Goal: Transaction & Acquisition: Register for event/course

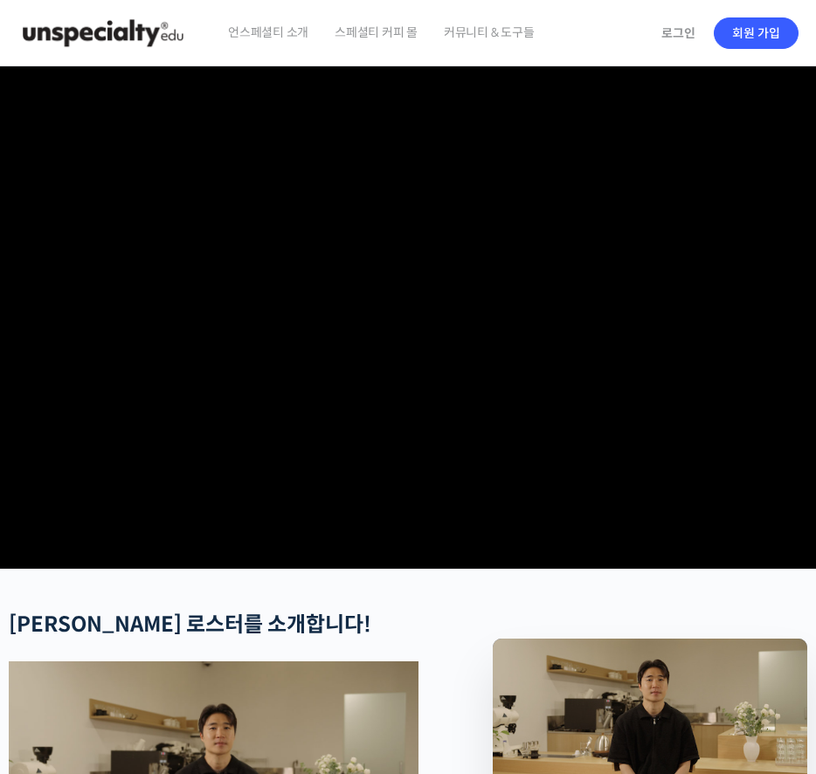
click at [166, 33] on img at bounding box center [102, 33] width 171 height 52
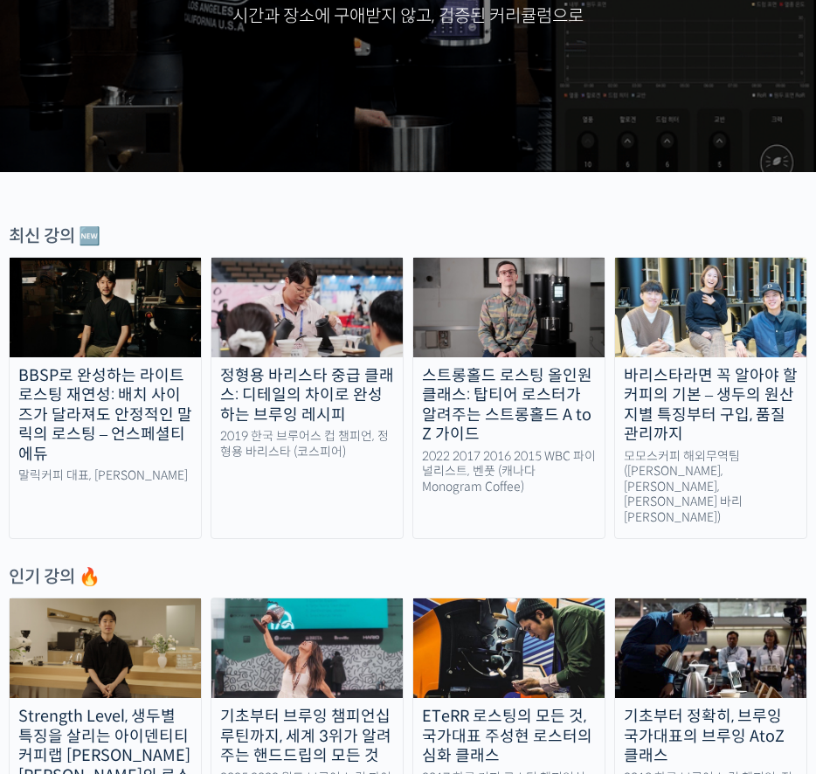
scroll to position [323, 0]
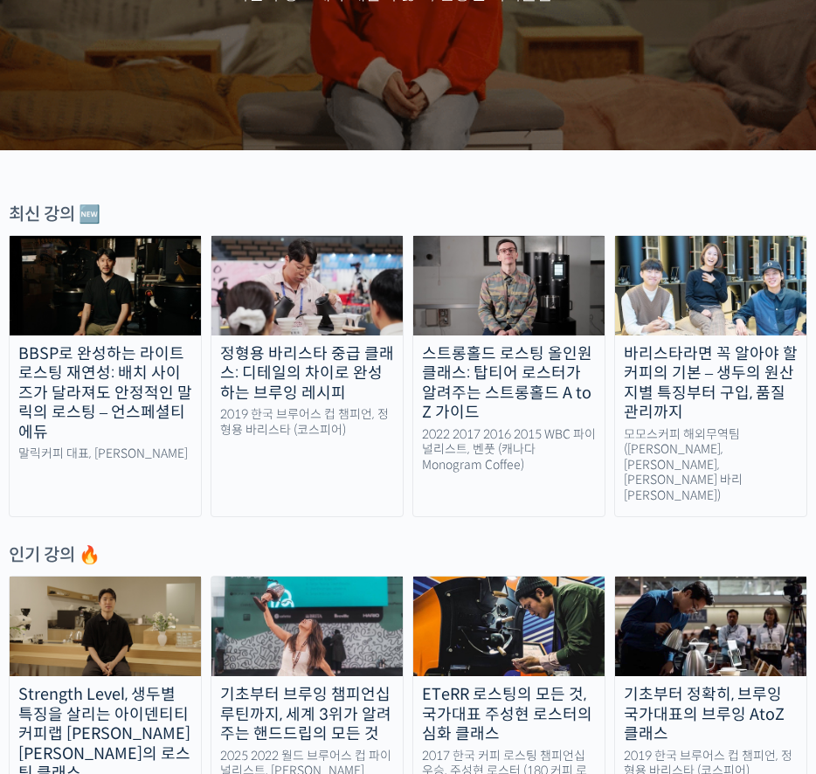
click at [739, 394] on div "바리스타라면 꼭 알아야 할 커피의 기본 – 생두의 원산지별 특징부터 구입, 품질 관리까지" at bounding box center [710, 383] width 191 height 79
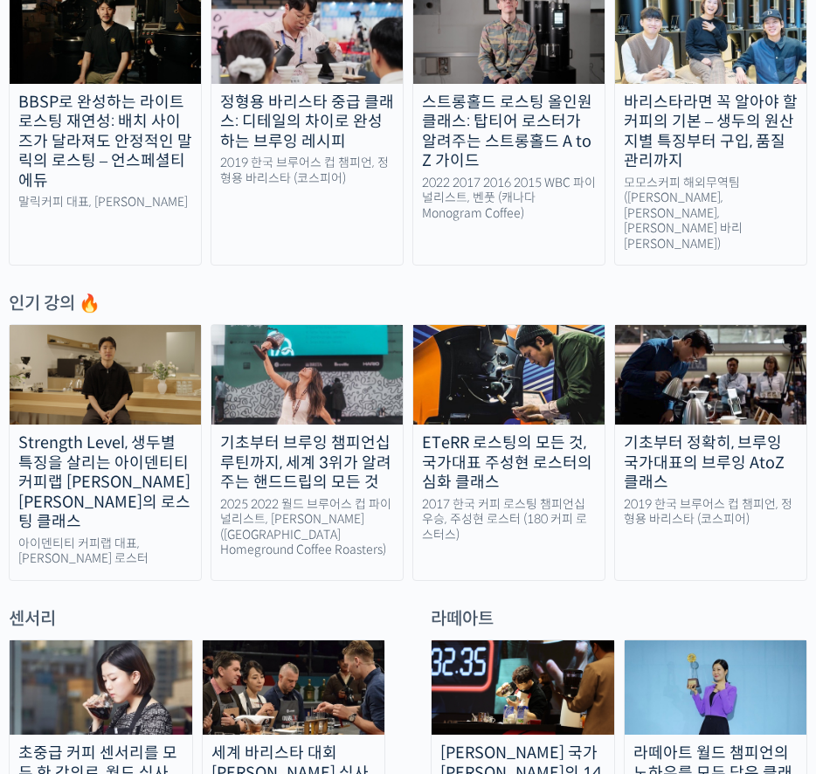
scroll to position [613, 0]
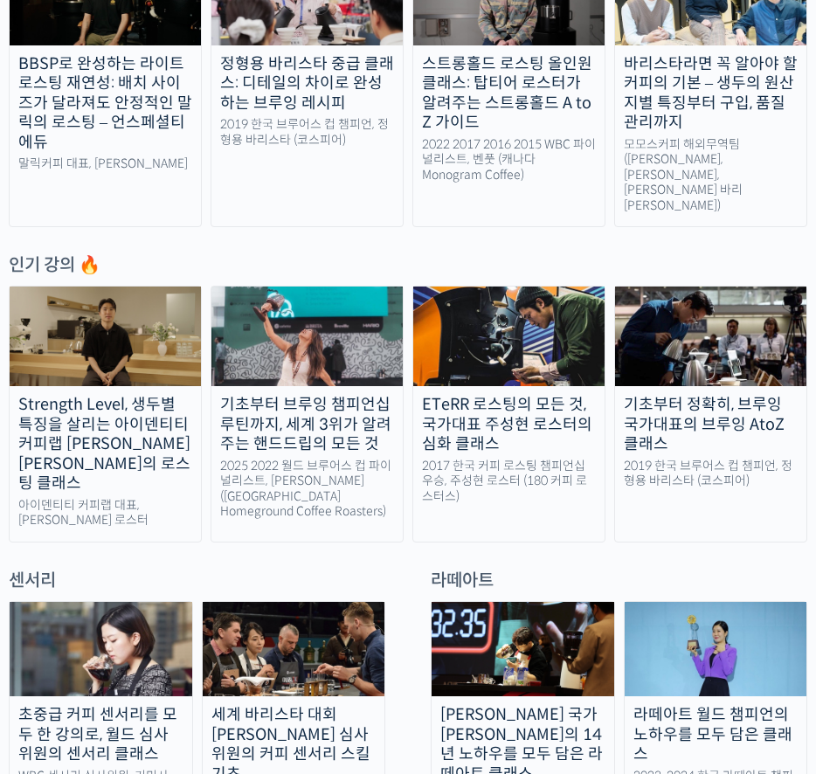
click at [300, 395] on div "기초부터 브루잉 챔피언십 루틴까지, 세계 3위가 알려주는 핸드드립의 모든 것" at bounding box center [306, 424] width 191 height 59
click at [535, 395] on div "ETeRR 로스팅의 모든 것, 국가대표 주성현 로스터의 심화 클래스" at bounding box center [508, 424] width 191 height 59
click at [776, 395] on div "기초부터 정확히, 브루잉 국가대표의 브루잉 AtoZ 클래스" at bounding box center [710, 424] width 191 height 59
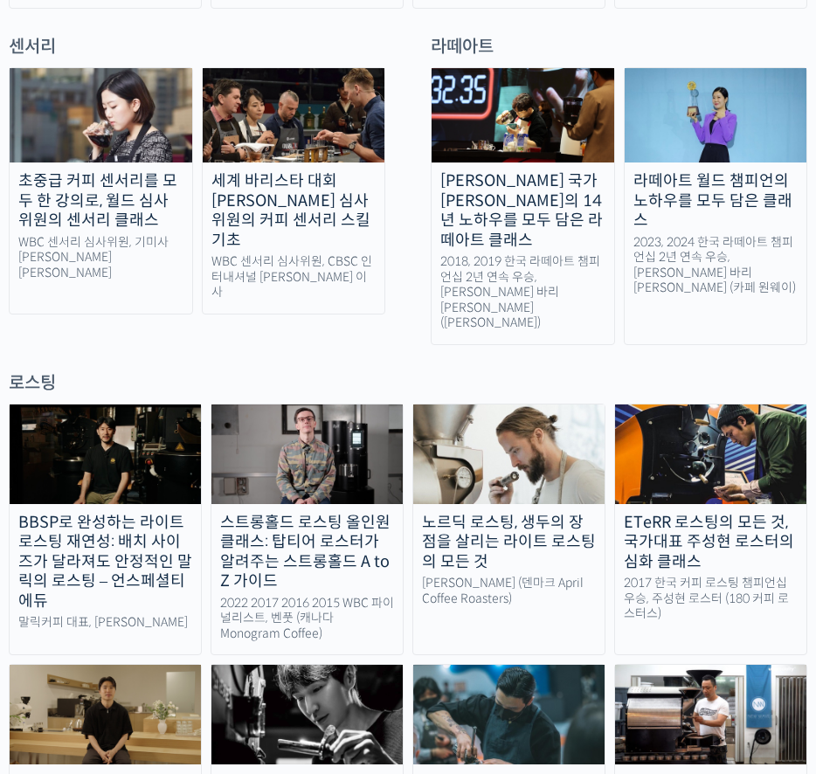
scroll to position [1270, 0]
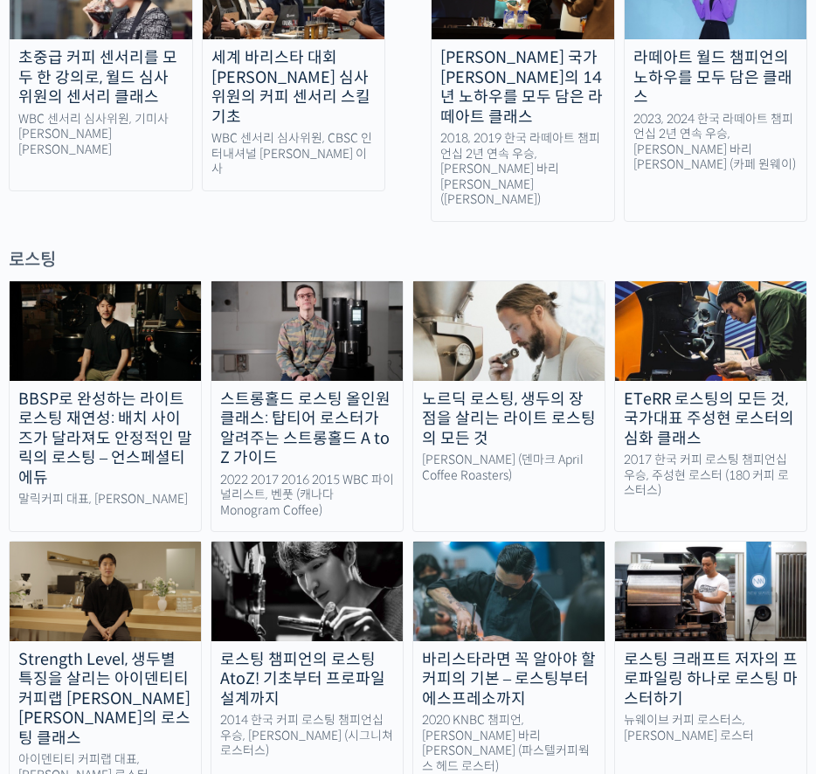
click at [306, 650] on div "로스팅 챔피언의 로스팅 AtoZ! 기초부터 프로파일 설계까지" at bounding box center [306, 679] width 191 height 59
click at [109, 542] on img at bounding box center [105, 592] width 191 height 100
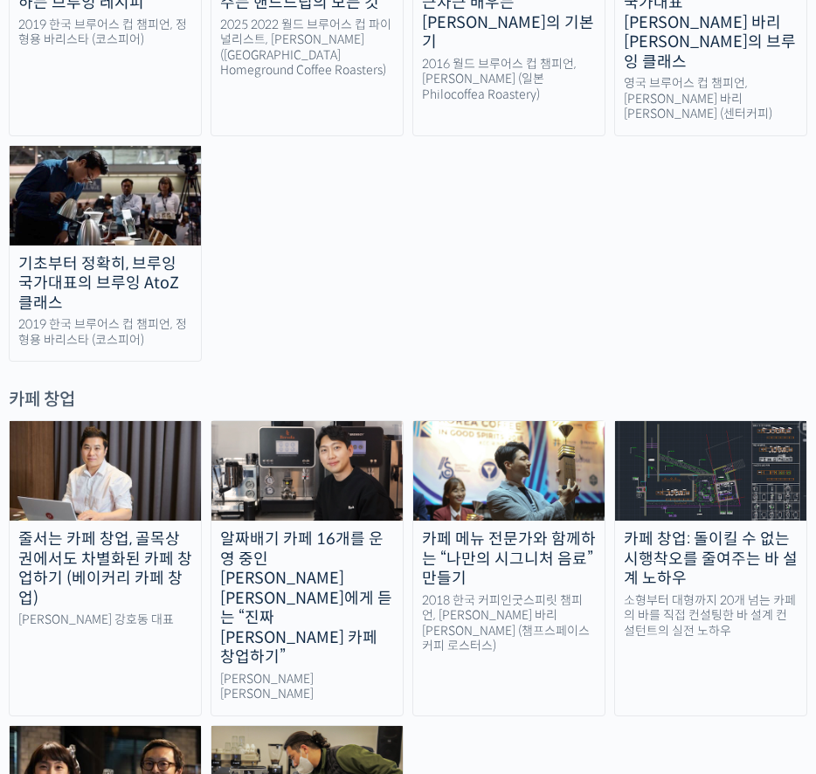
scroll to position [3075, 0]
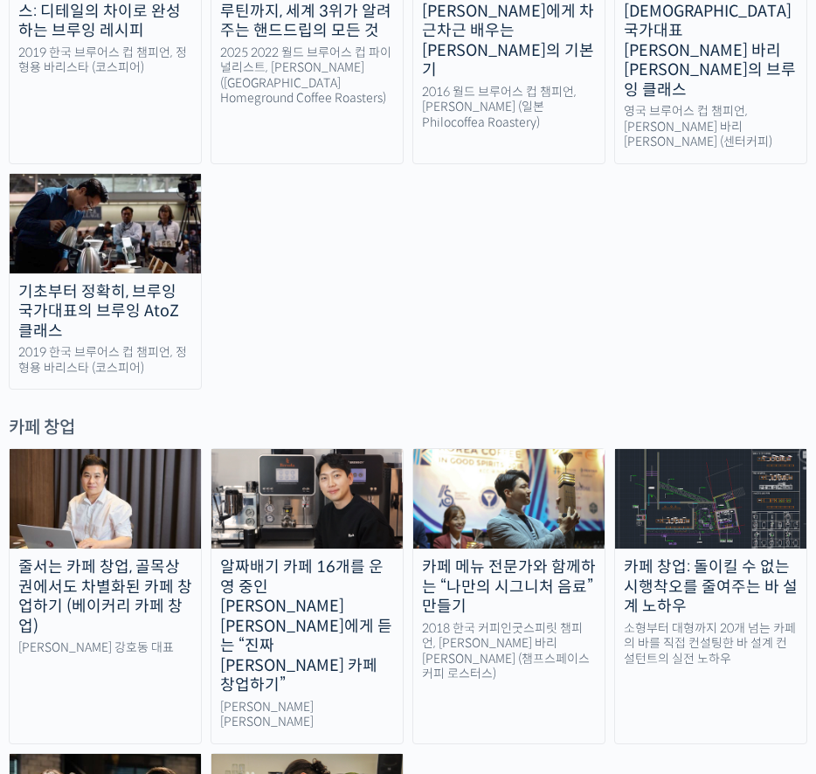
click at [725, 557] on div "카페 창업: 돌이킬 수 없는 시행착오를 줄여주는 바 설계 노하우" at bounding box center [710, 586] width 191 height 59
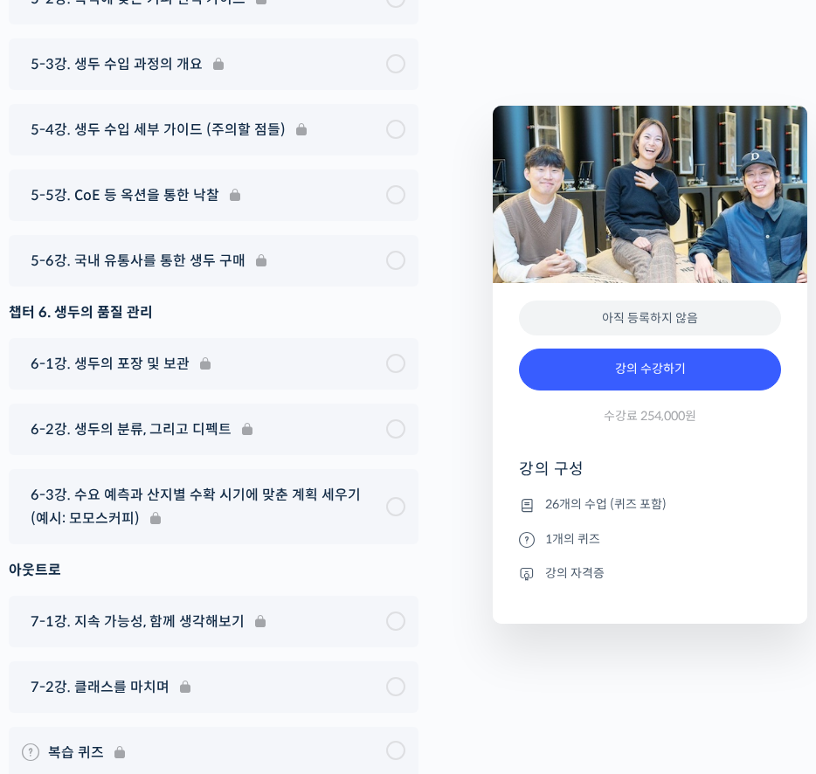
scroll to position [9846, 0]
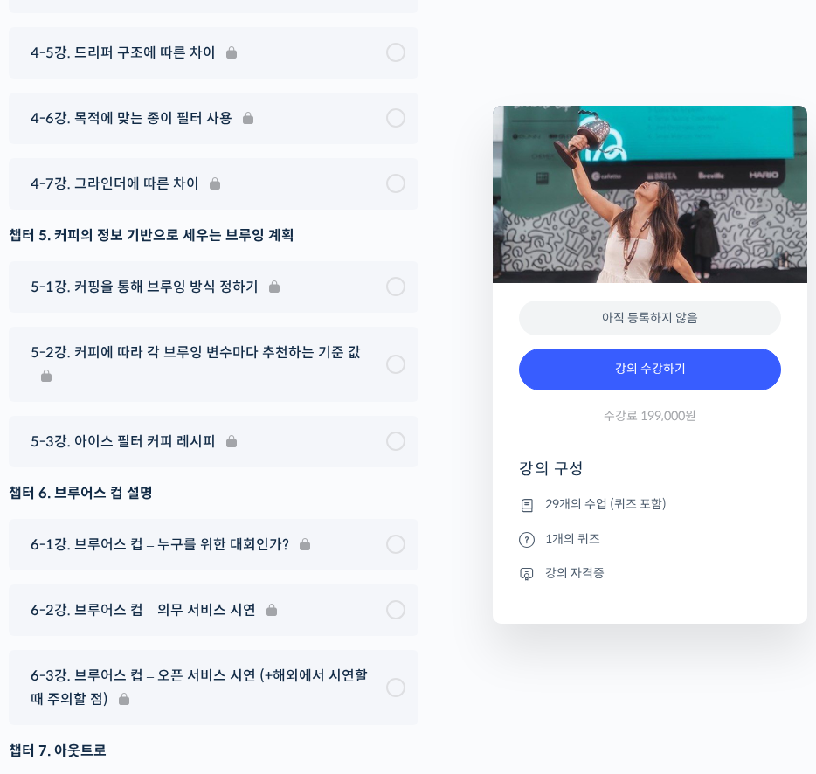
scroll to position [9904, 0]
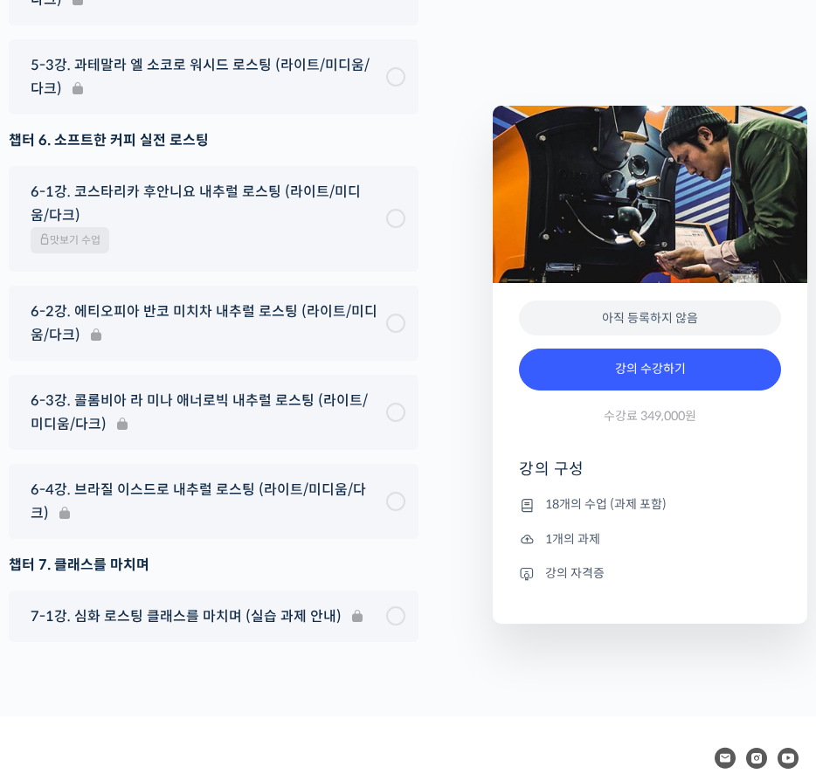
scroll to position [9428, 0]
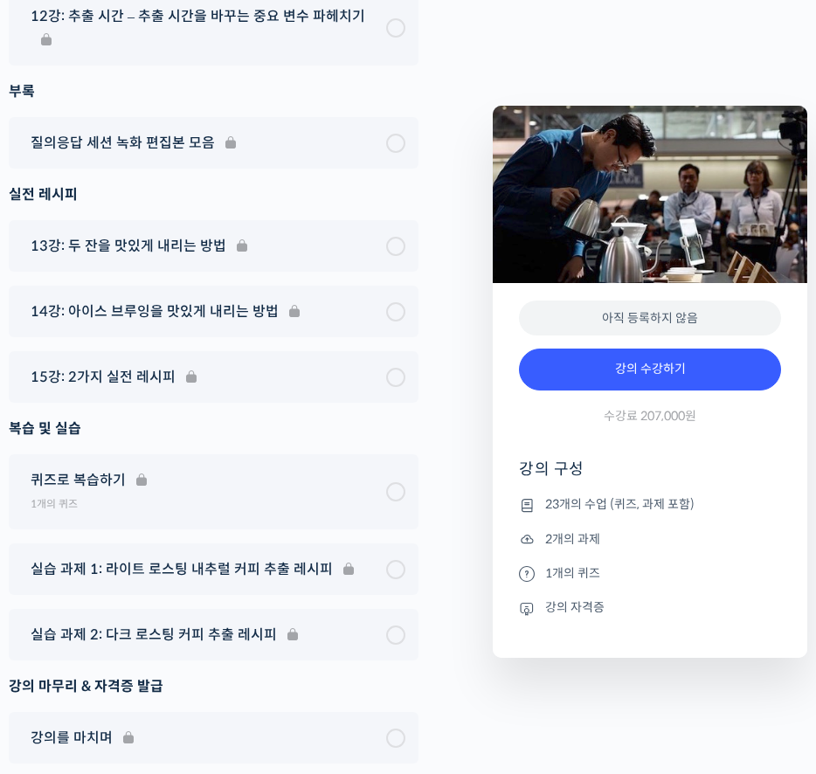
scroll to position [10485, 0]
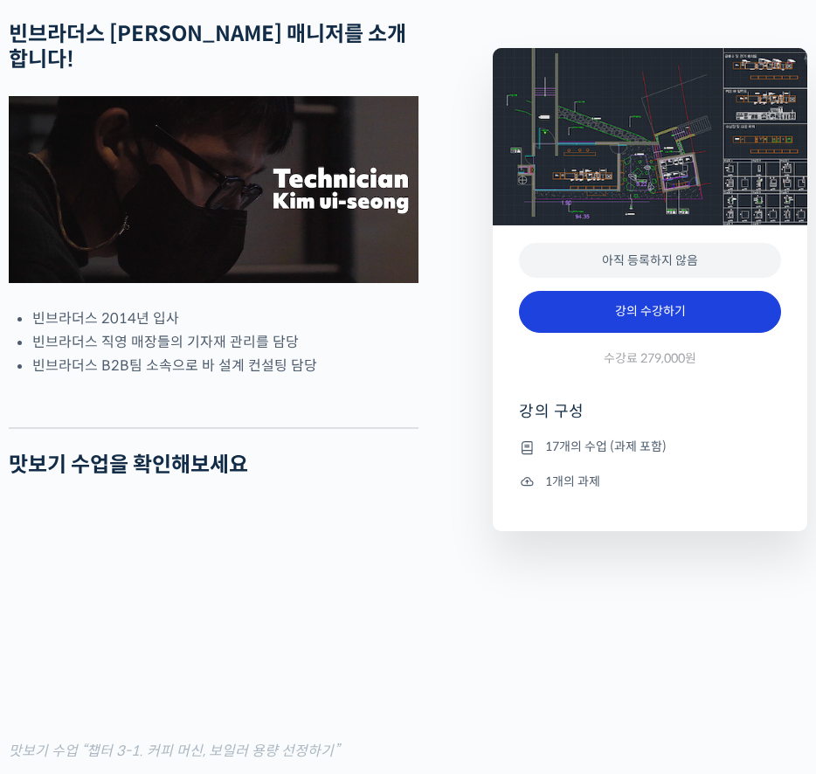
scroll to position [680, 0]
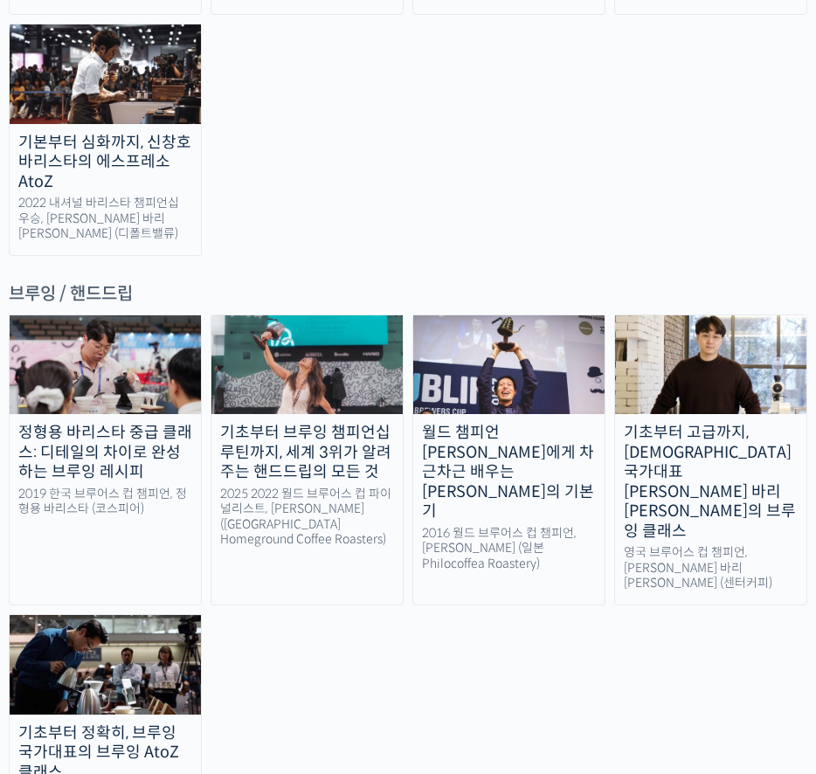
scroll to position [2541, 0]
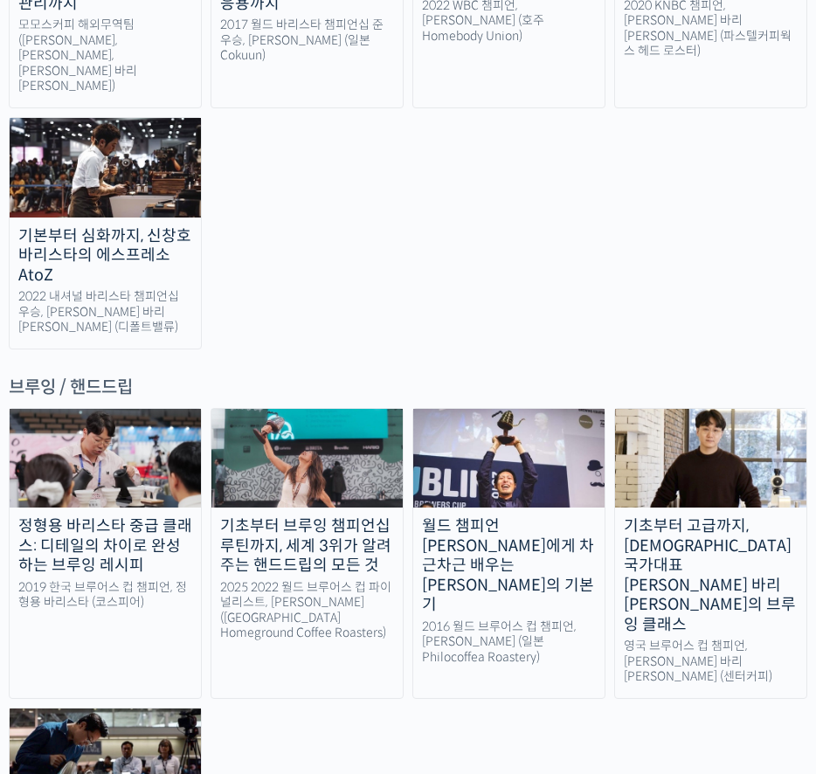
click at [514, 516] on div "월드 챔피언 테츠 카스야에게 차근차근 배우는 브루잉의 기본기" at bounding box center [508, 565] width 191 height 99
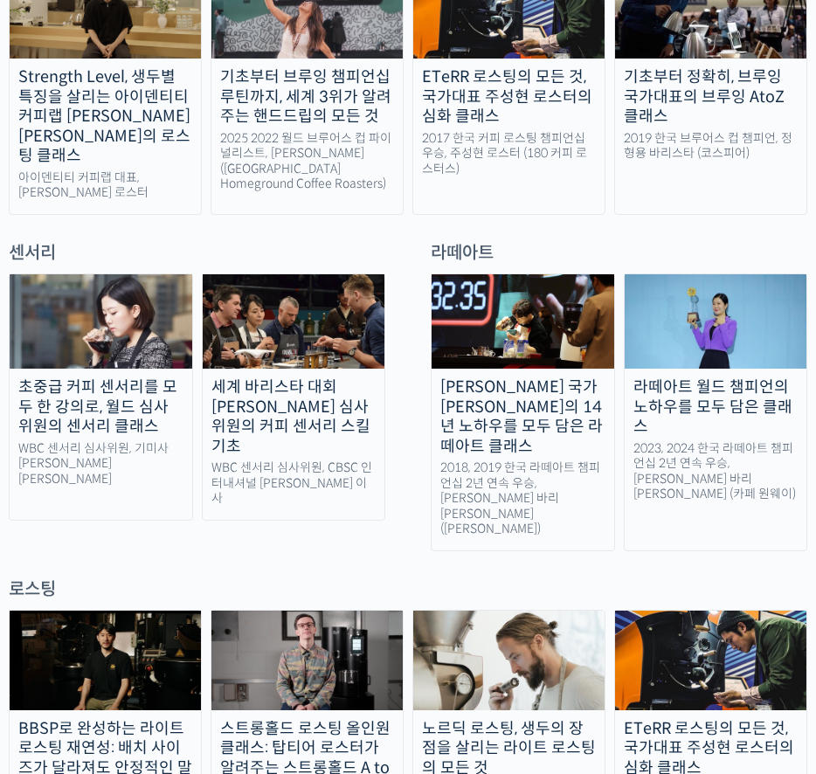
scroll to position [820, 0]
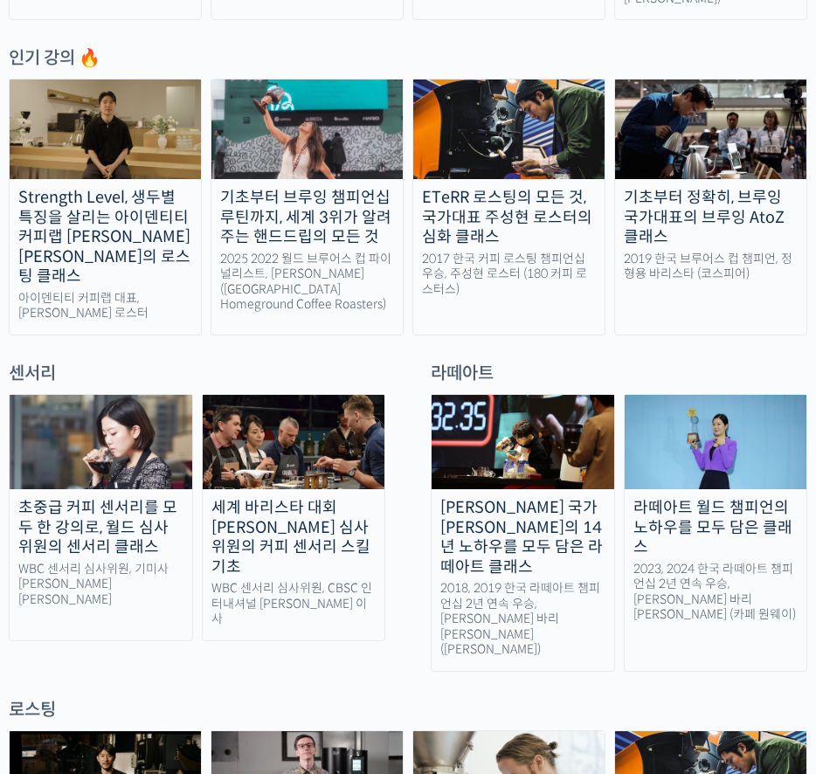
click at [123, 498] on div "초중급 커피 센서리를 모두 한 강의로, 월드 심사위원의 센서리 클래스" at bounding box center [101, 527] width 183 height 59
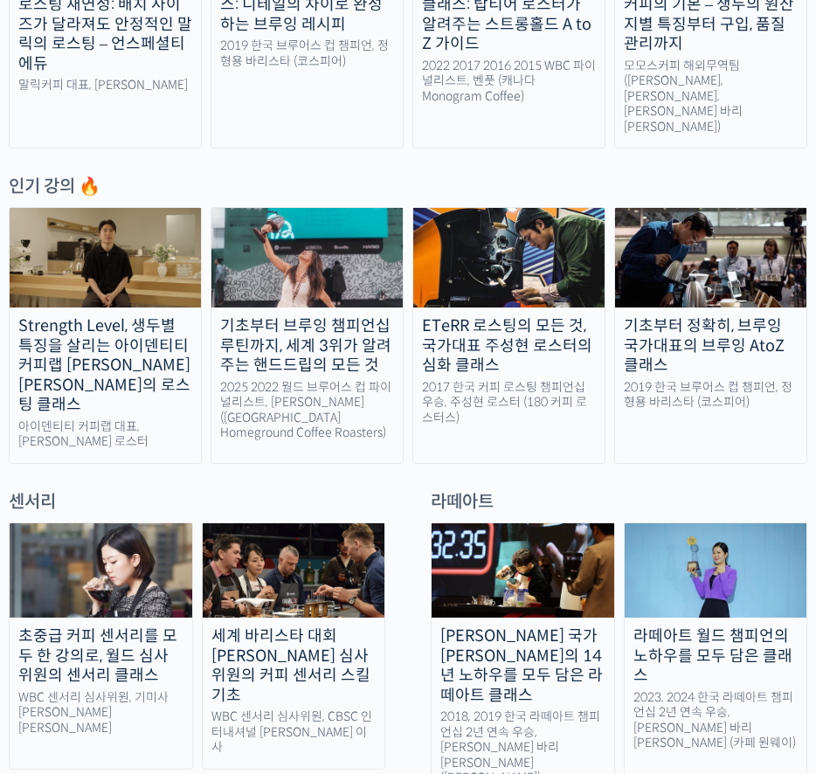
scroll to position [555, 0]
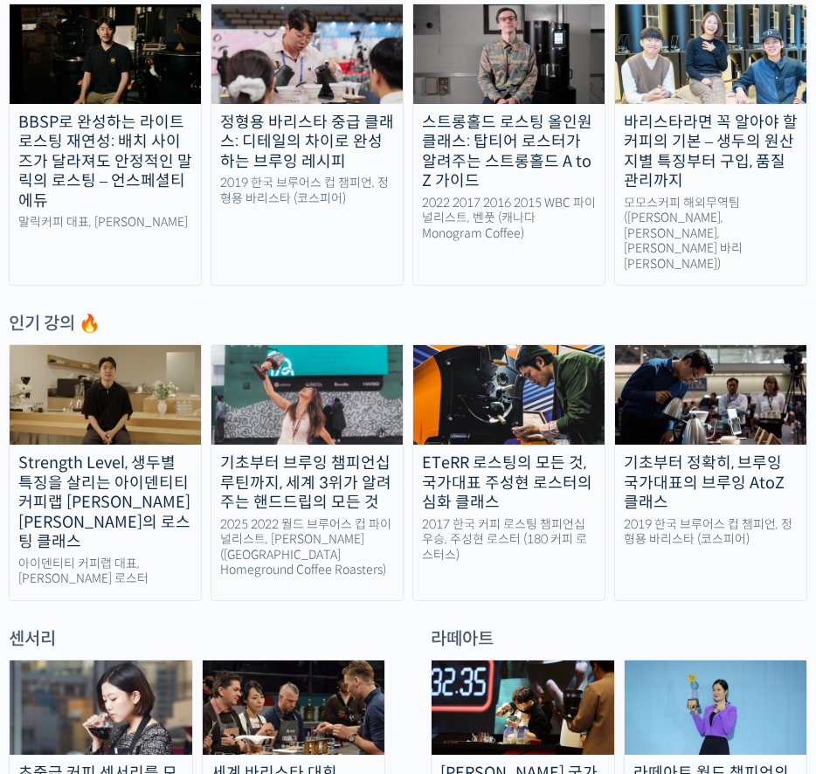
click at [101, 453] on div "Strength Level, 생두별 특징을 살리는 아이덴티티 커피랩 [PERSON_NAME] [PERSON_NAME]의 로스팅 클래스" at bounding box center [105, 502] width 191 height 99
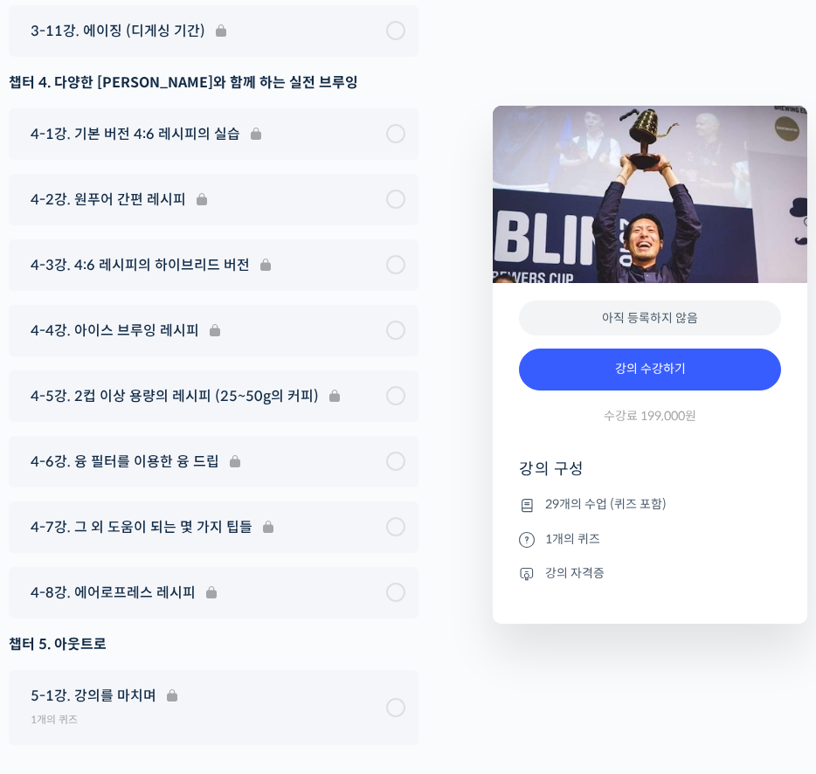
scroll to position [8555, 0]
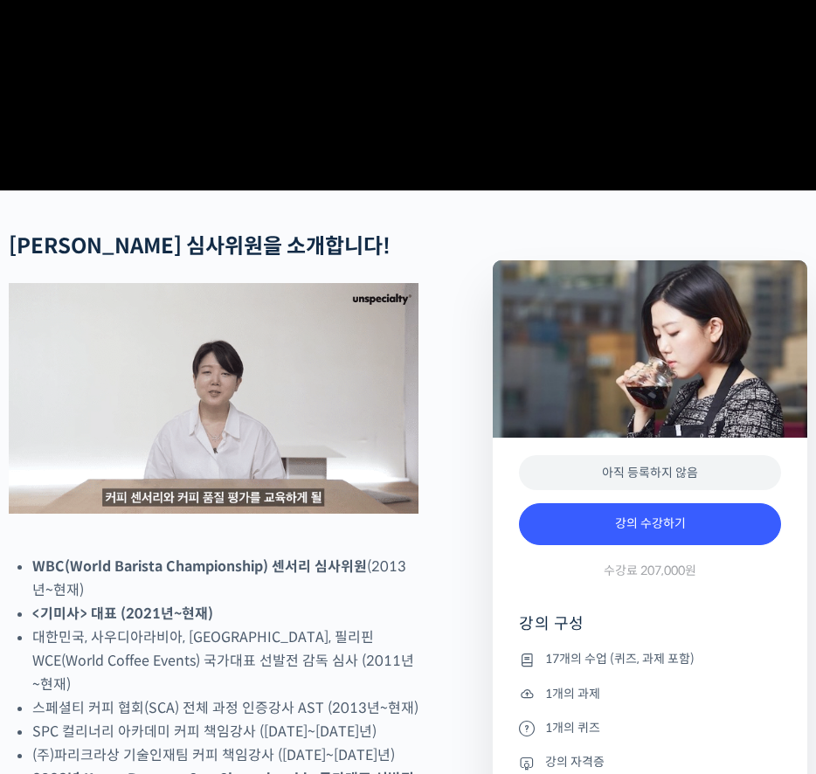
scroll to position [348, 0]
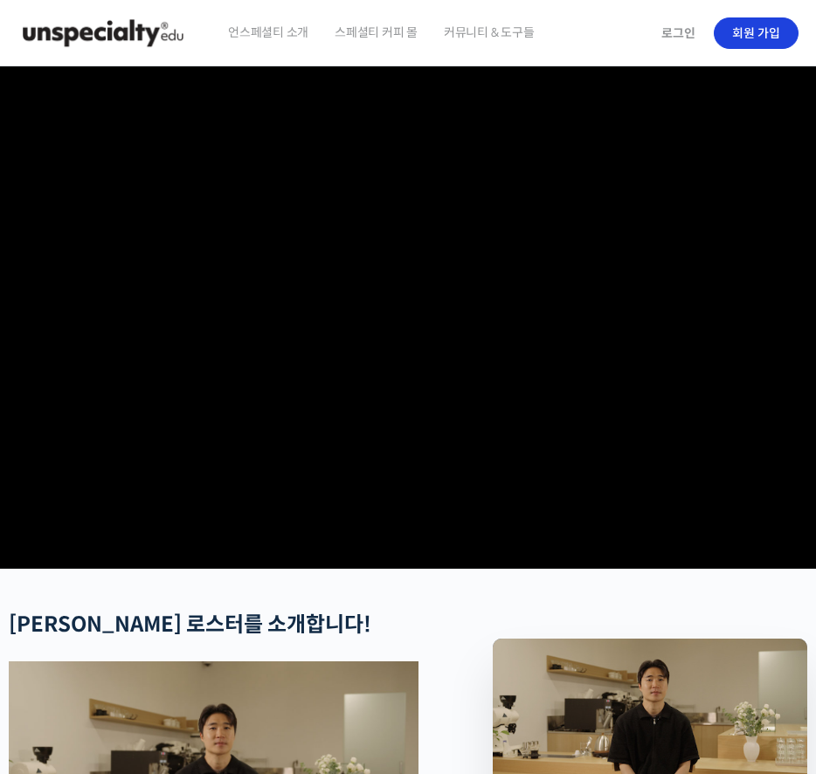
click at [777, 37] on link "회원 가입" at bounding box center [756, 32] width 85 height 31
click at [777, 36] on link "회원 가입" at bounding box center [756, 32] width 85 height 31
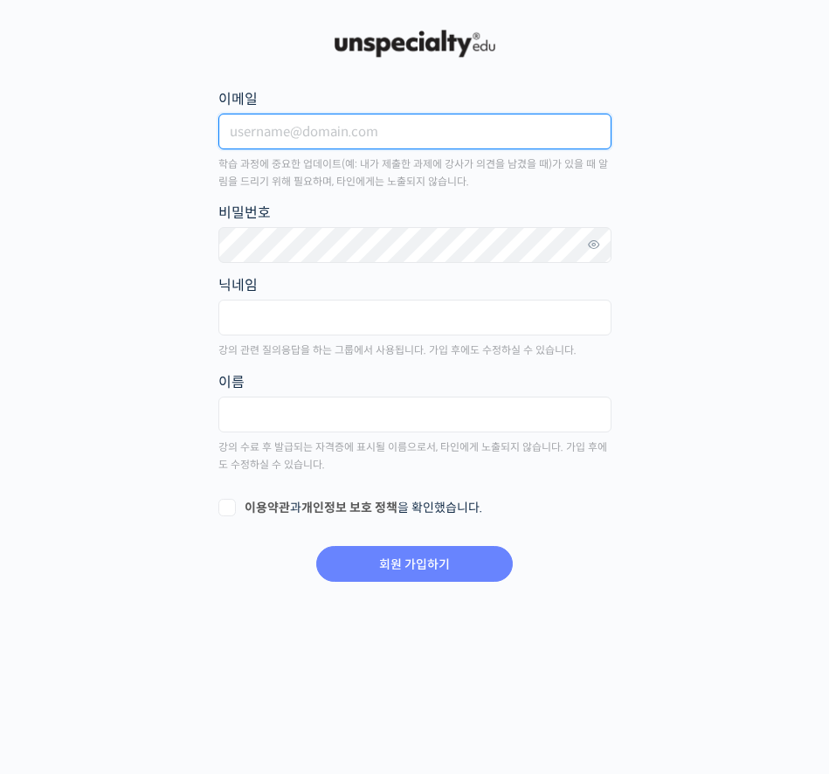
type input "joo970330@naver.com"
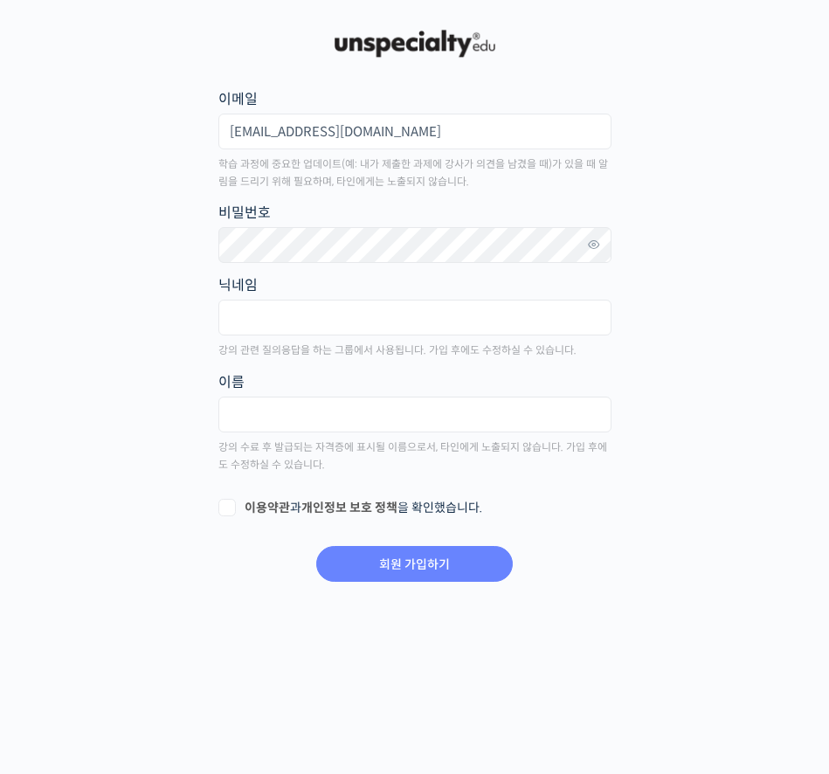
click at [399, 266] on div at bounding box center [414, 250] width 393 height 46
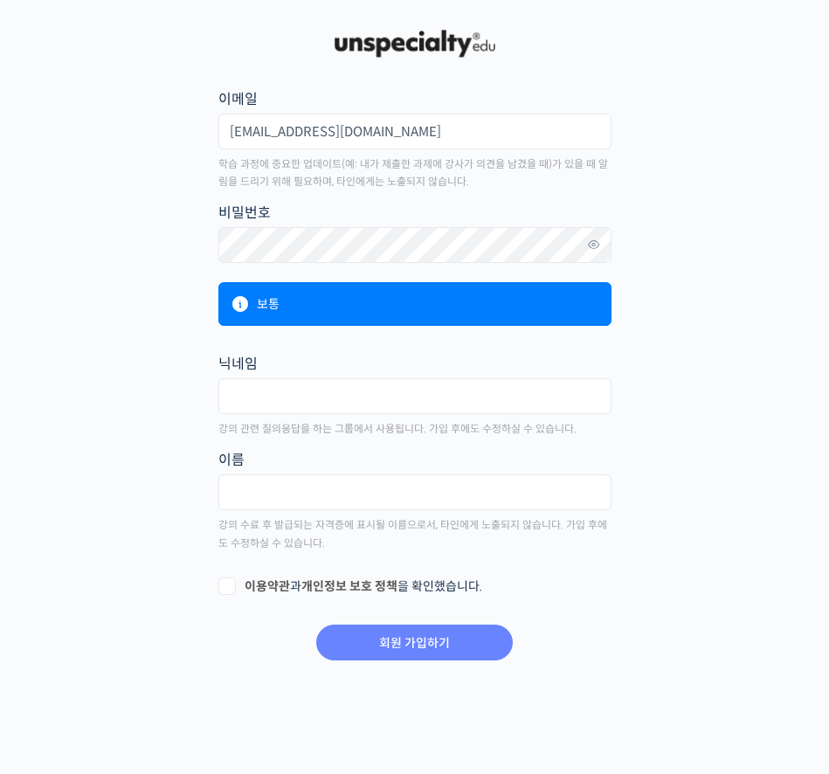
click at [592, 177] on p "학습 과정에 중요한 업데이트(예: 내가 제출한 과제에 강사가 의견을 남겼을 때)가 있을 때 알림을 드리기 위해 필요하며, 타인에게는 노출되지 …" at bounding box center [414, 173] width 393 height 36
click at [602, 245] on link at bounding box center [593, 244] width 35 height 35
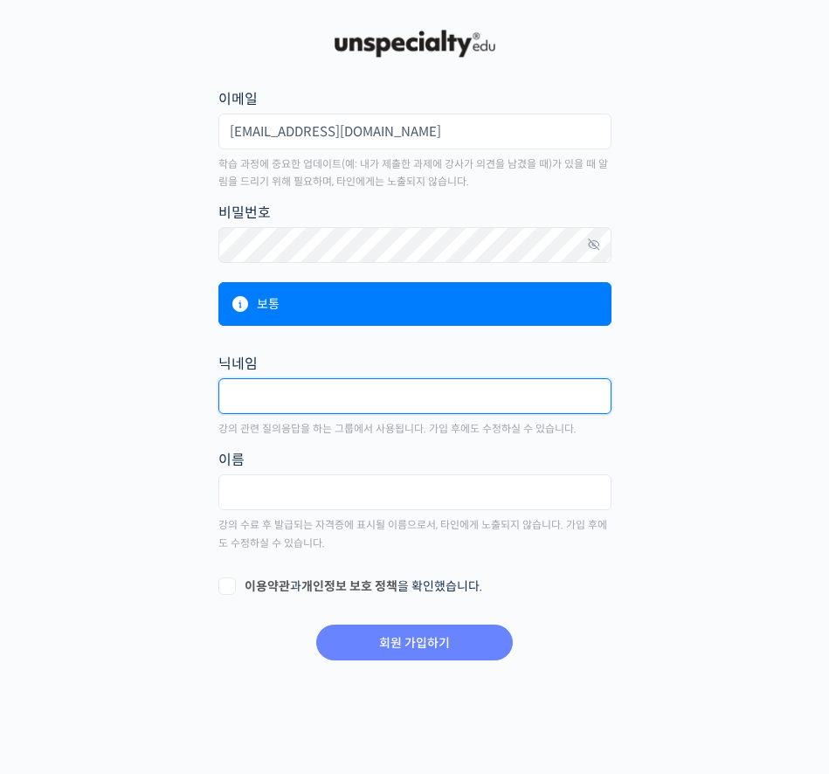
click at [404, 393] on input "text" at bounding box center [414, 396] width 393 height 36
click at [417, 404] on input "주현빈" at bounding box center [414, 396] width 393 height 36
type input "주현빈"
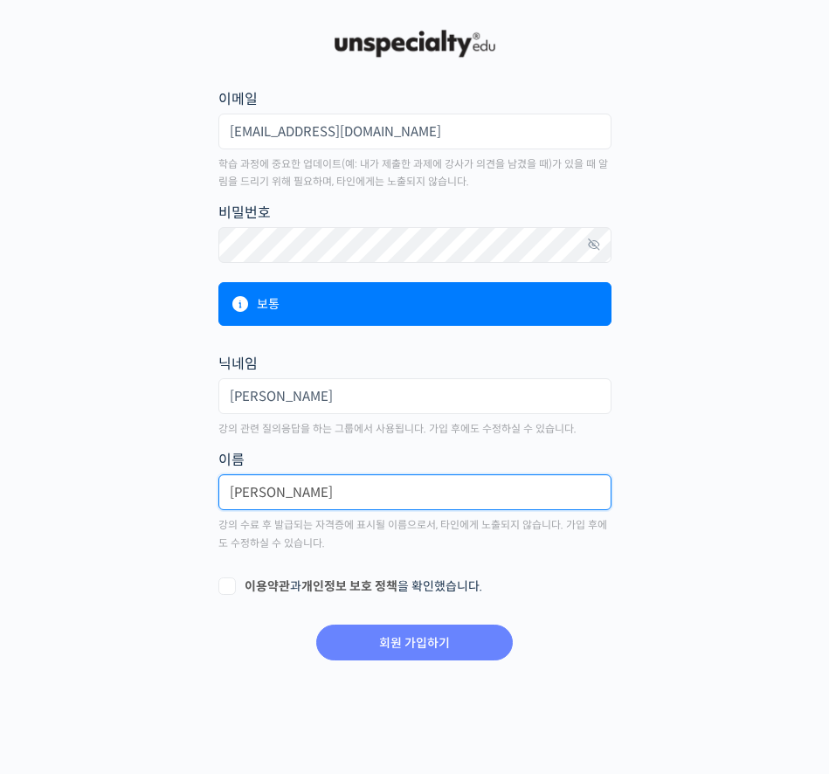
type input "주현빈"
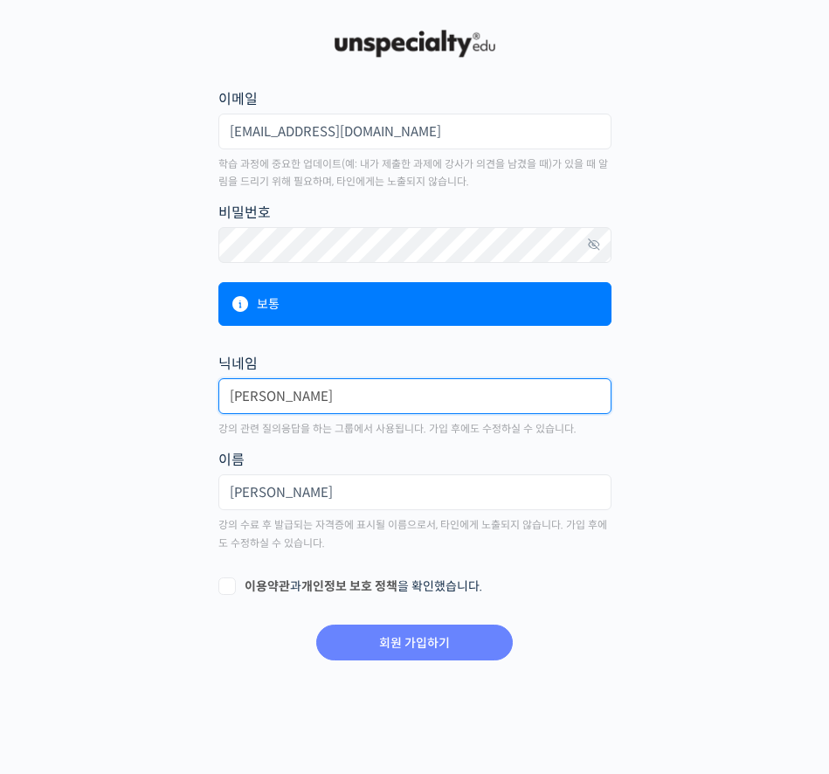
click at [408, 411] on input "주현빈" at bounding box center [414, 396] width 393 height 36
type input "주"
type input "로흐"
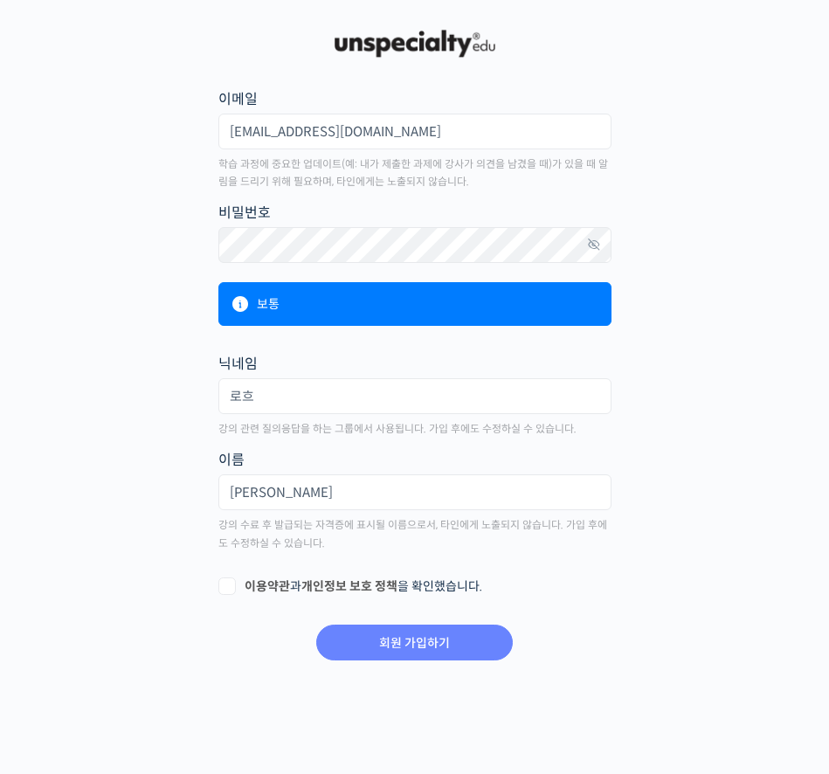
click at [719, 440] on main "회원 가입하기 or 로그인 이메일 joo970330@naver.com 학습 과정에 중요한 업데이트(예: 내가 제출한 과제에 강사가 의견을 남겼…" at bounding box center [414, 344] width 811 height 636
click at [307, 580] on link "개인정보 보호 정책" at bounding box center [349, 586] width 96 height 16
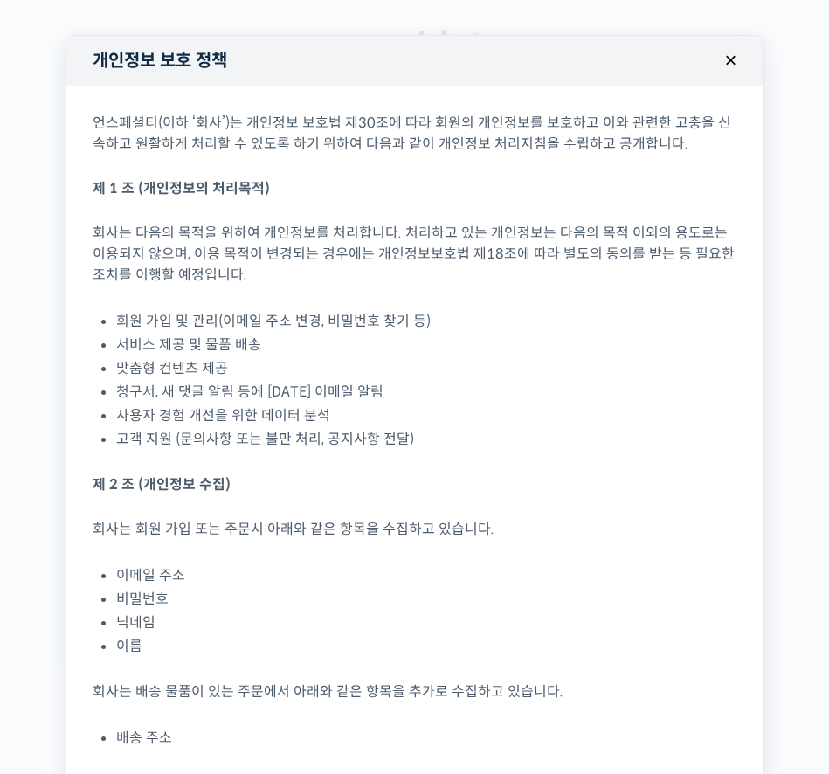
click at [727, 64] on button "×" at bounding box center [731, 60] width 38 height 38
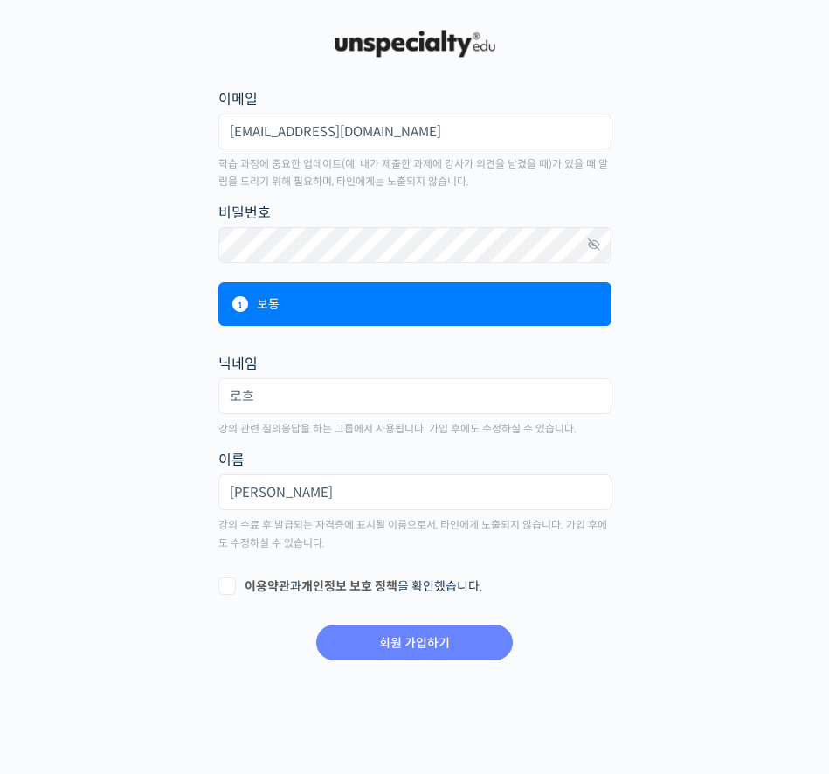
click at [224, 589] on label "이용약관 과 개인정보 보호 정책 을 확인했습니다." at bounding box center [414, 586] width 393 height 17
click at [224, 589] on input "이용약관 과 개인정보 보호 정책 을 확인했습니다." at bounding box center [223, 583] width 11 height 11
checkbox input "true"
click at [420, 638] on input "회원 가입하기" at bounding box center [414, 642] width 197 height 36
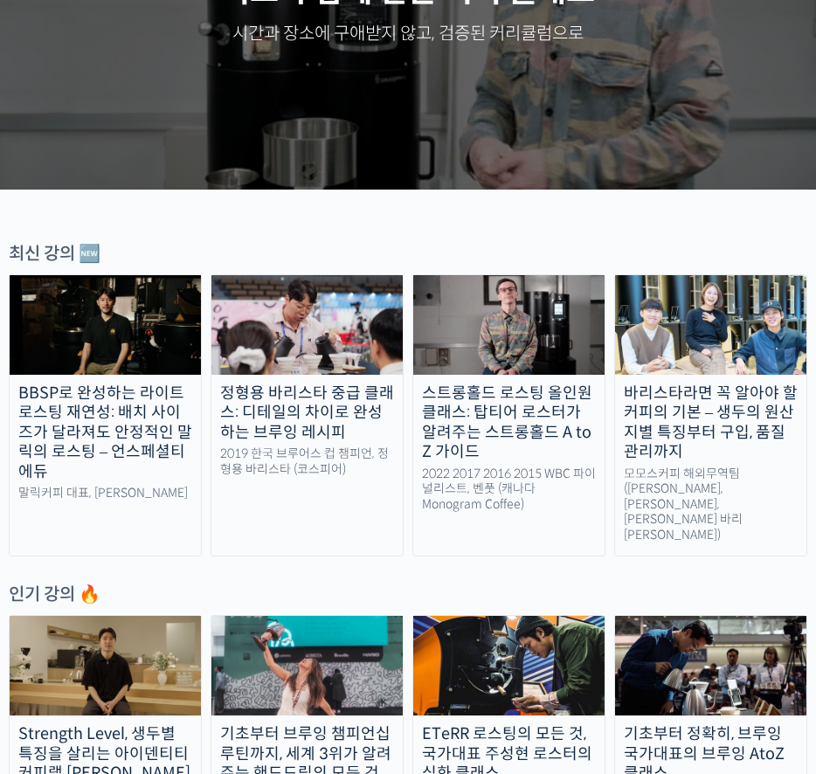
scroll to position [457, 0]
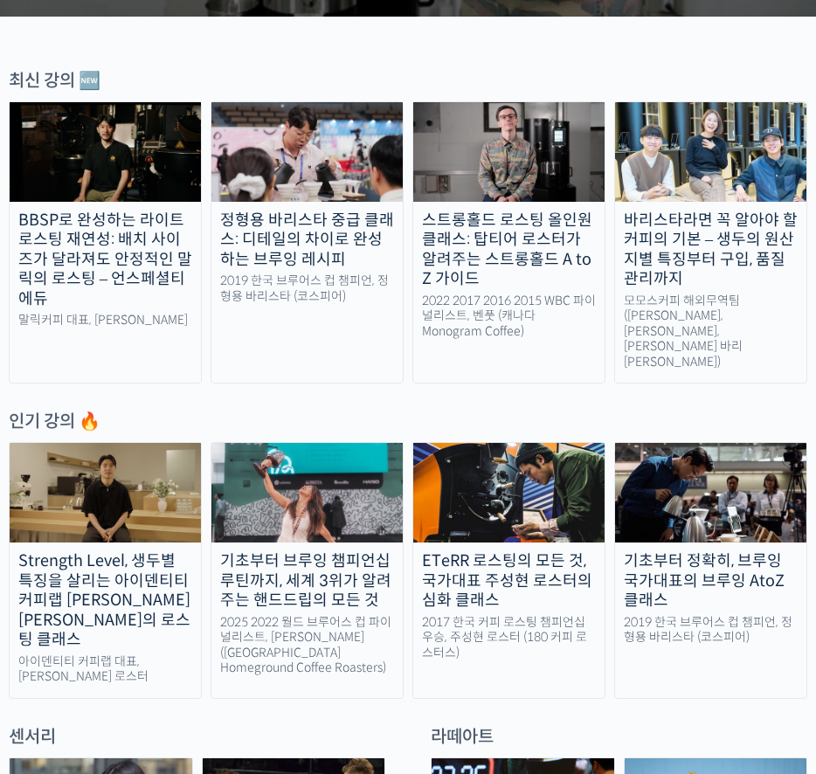
click at [155, 551] on div "Strength Level, 생두별 특징을 살리는 아이덴티티 커피랩 [PERSON_NAME] [PERSON_NAME]의 로스팅 클래스" at bounding box center [105, 600] width 191 height 99
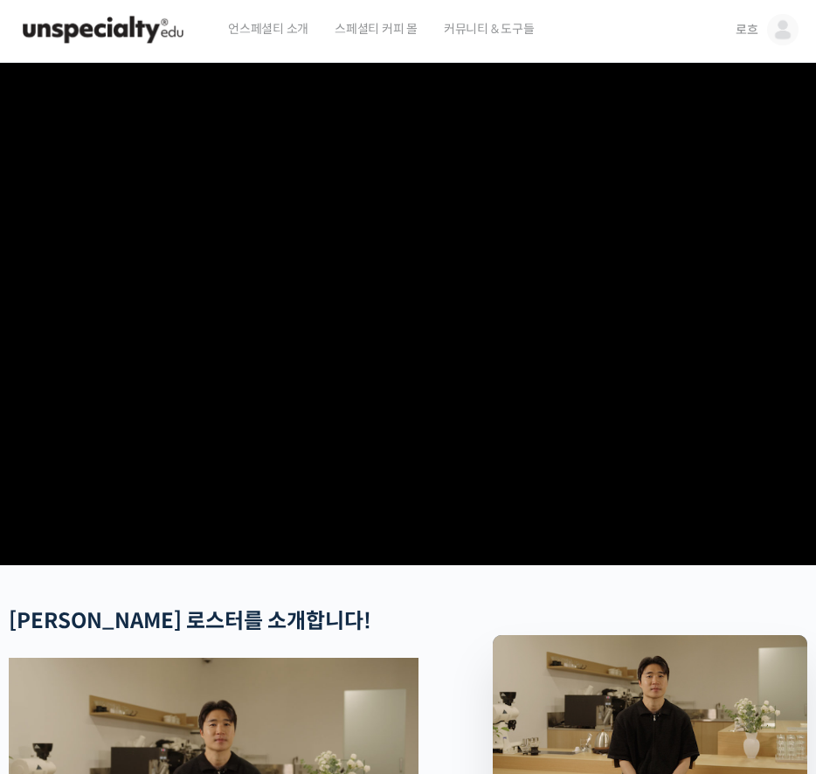
scroll to position [826, 0]
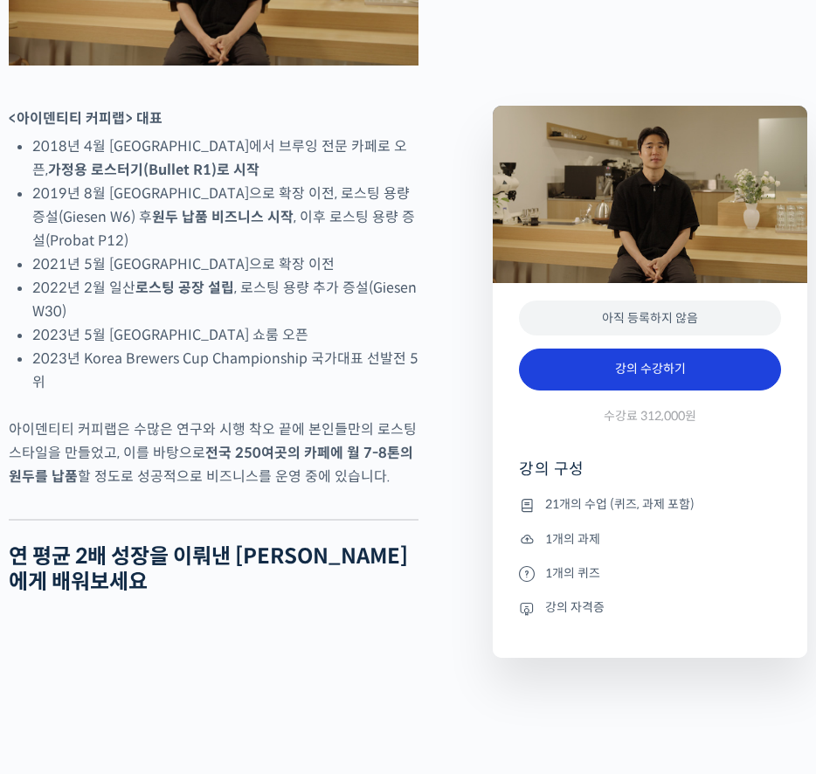
click at [760, 383] on link "강의 수강하기" at bounding box center [650, 369] width 262 height 42
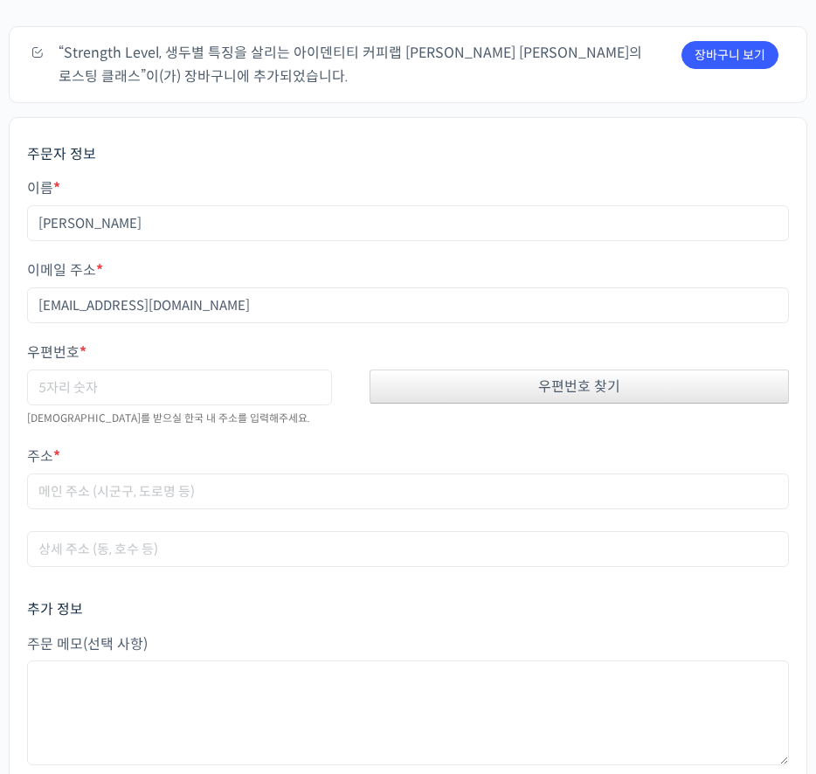
scroll to position [97, 0]
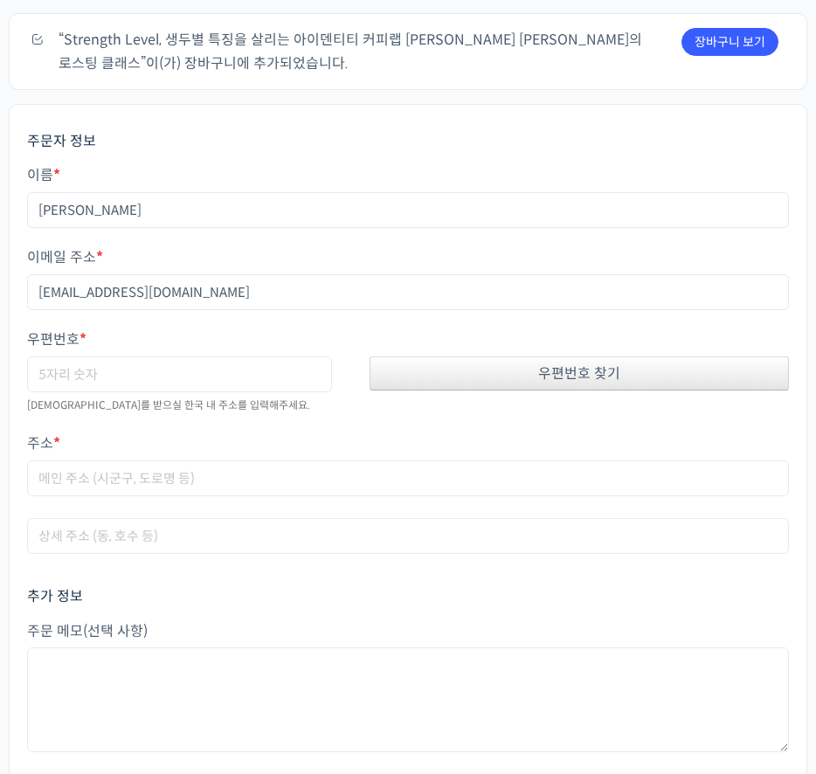
click at [548, 362] on div "우편번호 찾기" at bounding box center [578, 373] width 419 height 34
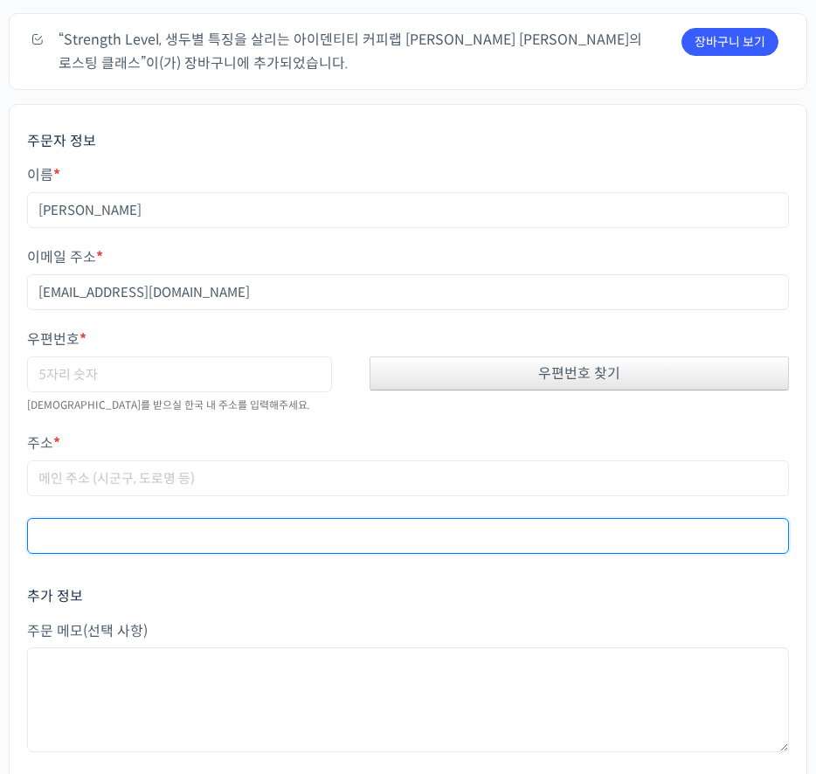
type input "42927"
type input "대구 달성군 다사읍 서재로24길 29"
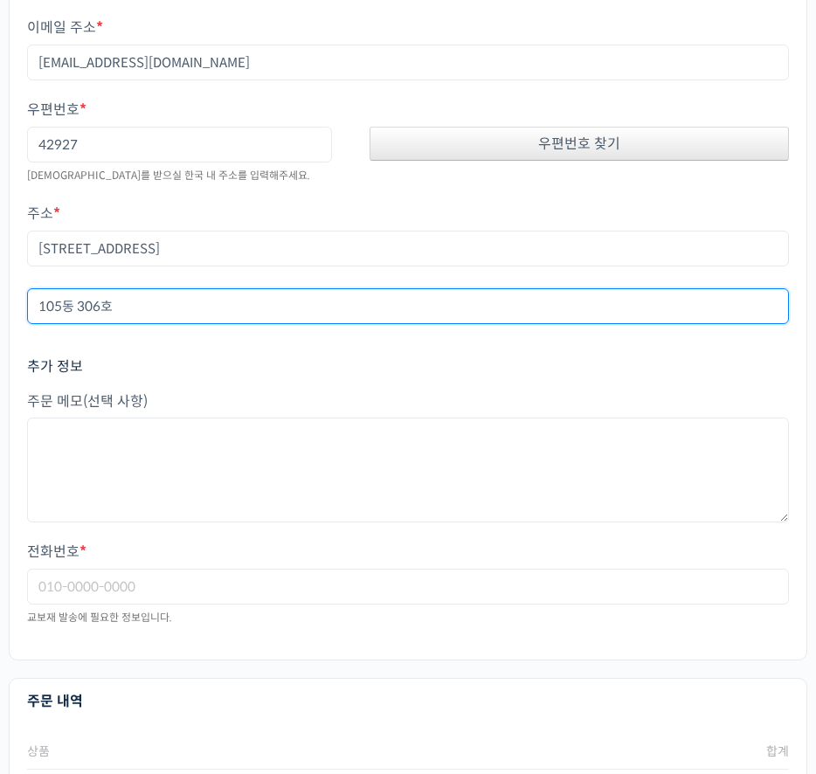
scroll to position [436, 0]
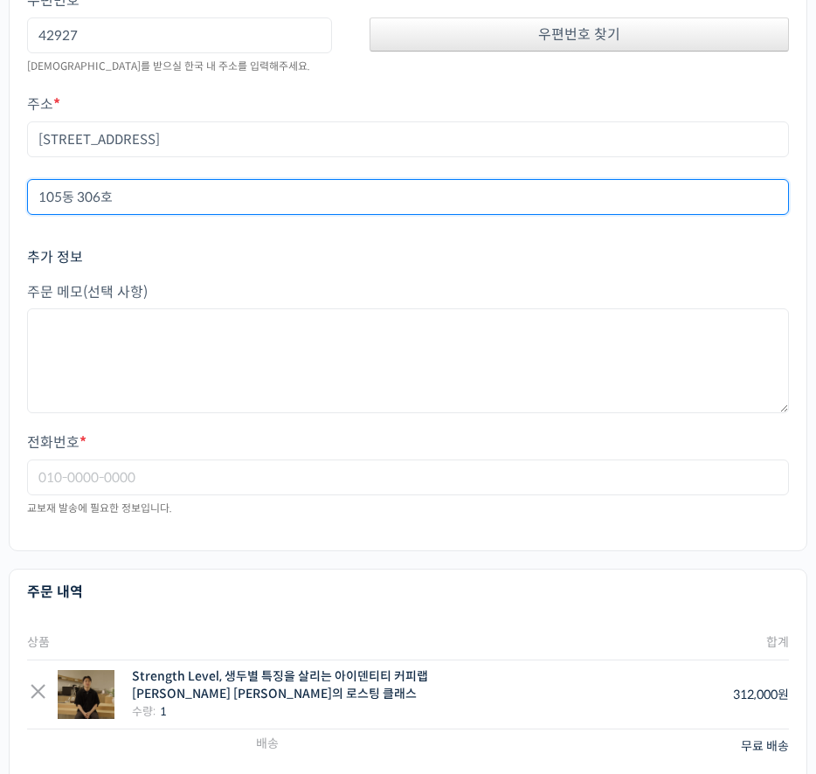
type input "105동 306호"
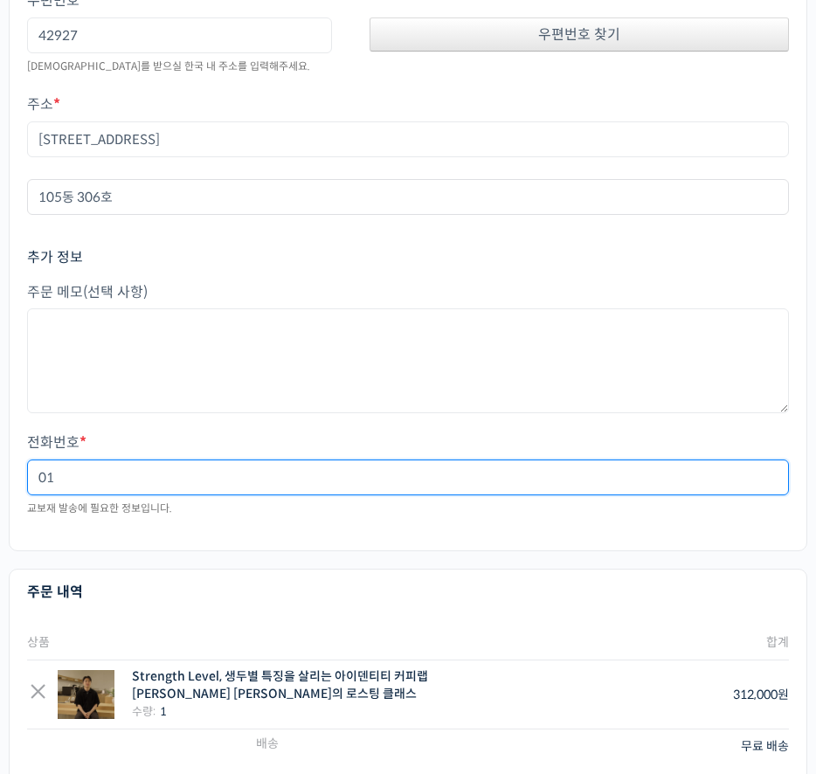
type input "0"
type input "010-8981-6531"
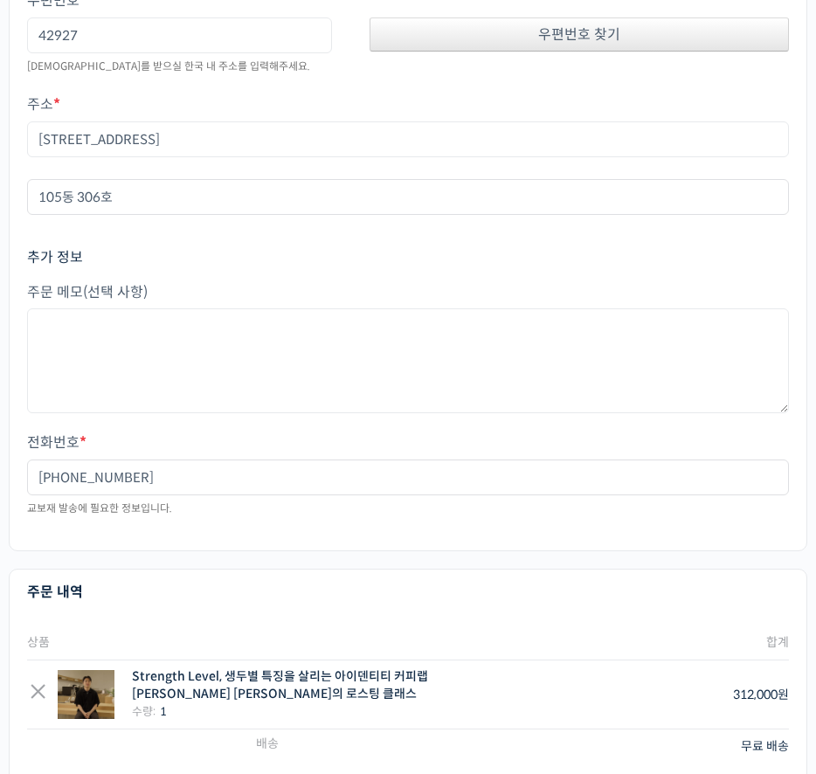
click at [343, 541] on div "주문자 정보 이름 * 주현빈 이메일 주소 * joo970330@naver.com 우편번호 * 42927 우편번호 찾기 교보재를 받으실 한국 내…" at bounding box center [408, 158] width 798 height 786
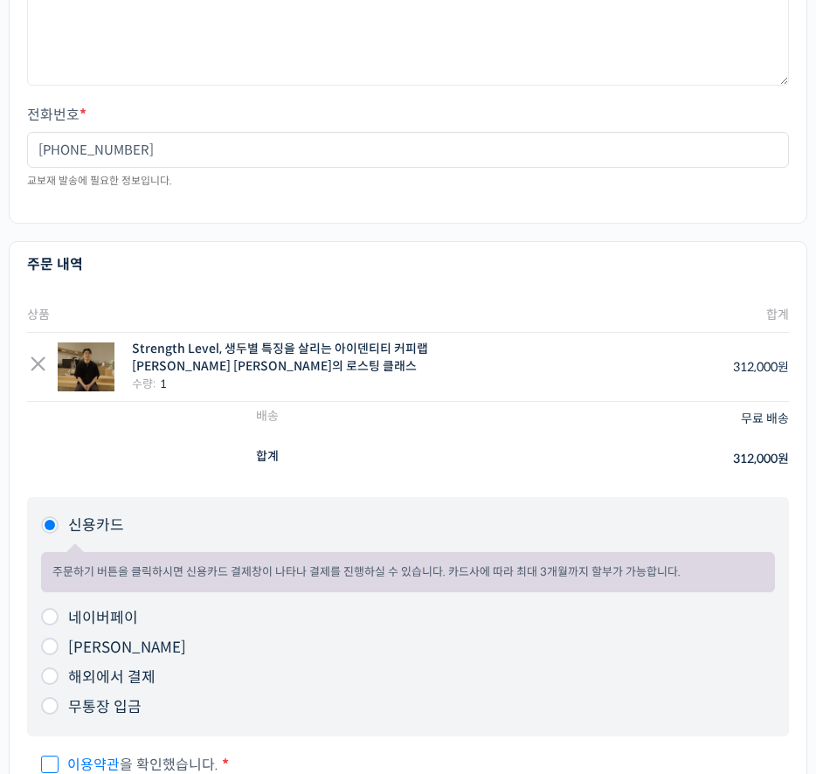
scroll to position [924, 0]
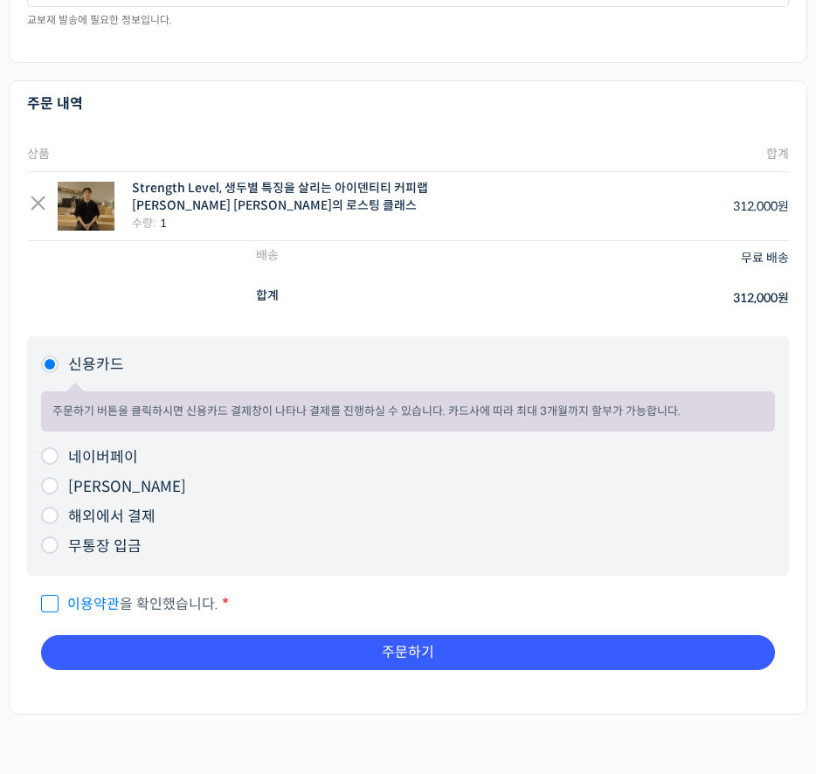
click at [113, 457] on label "네이버페이" at bounding box center [103, 457] width 70 height 18
click at [59, 457] on input "네이버페이" at bounding box center [49, 455] width 17 height 17
radio input "true"
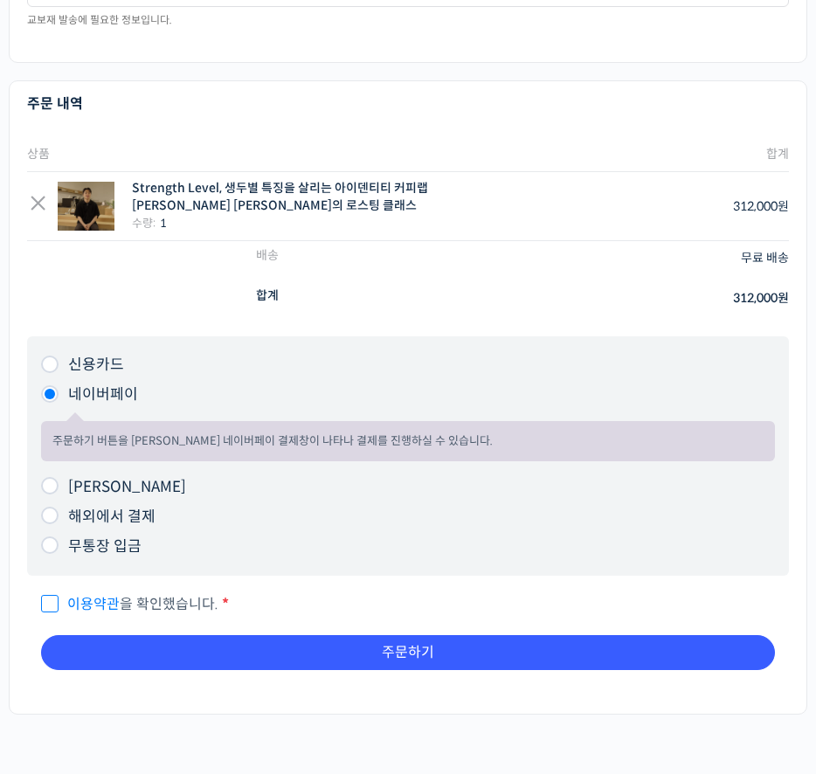
click at [62, 595] on span "이용약관 을 확인했습니다." at bounding box center [129, 604] width 177 height 18
click at [52, 595] on input "이용약관 을 확인했습니다. *" at bounding box center [46, 595] width 11 height 11
checkbox input "true"
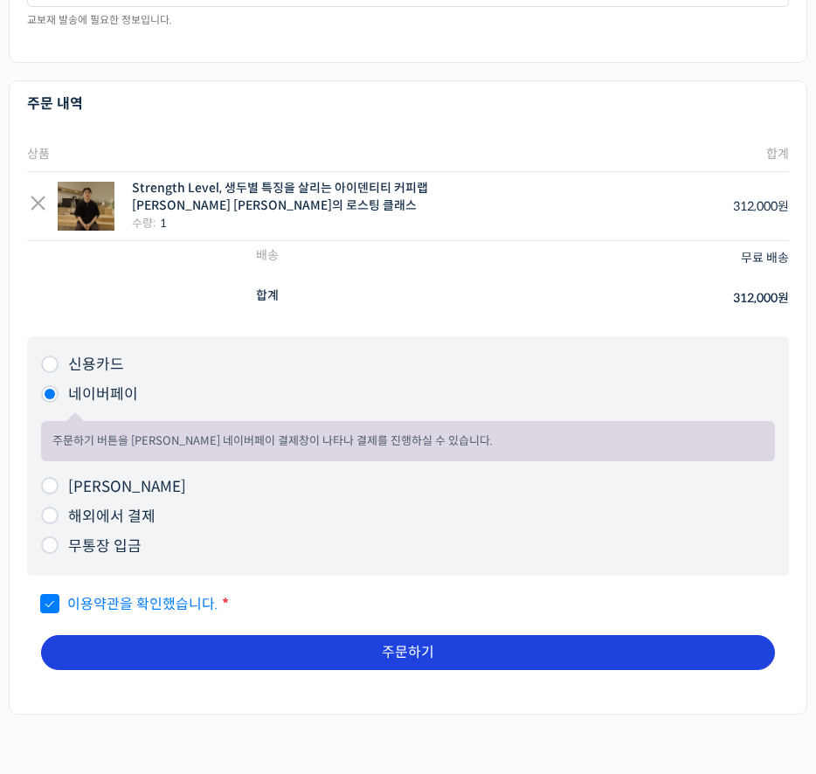
click at [371, 638] on button "주문하기" at bounding box center [408, 652] width 734 height 35
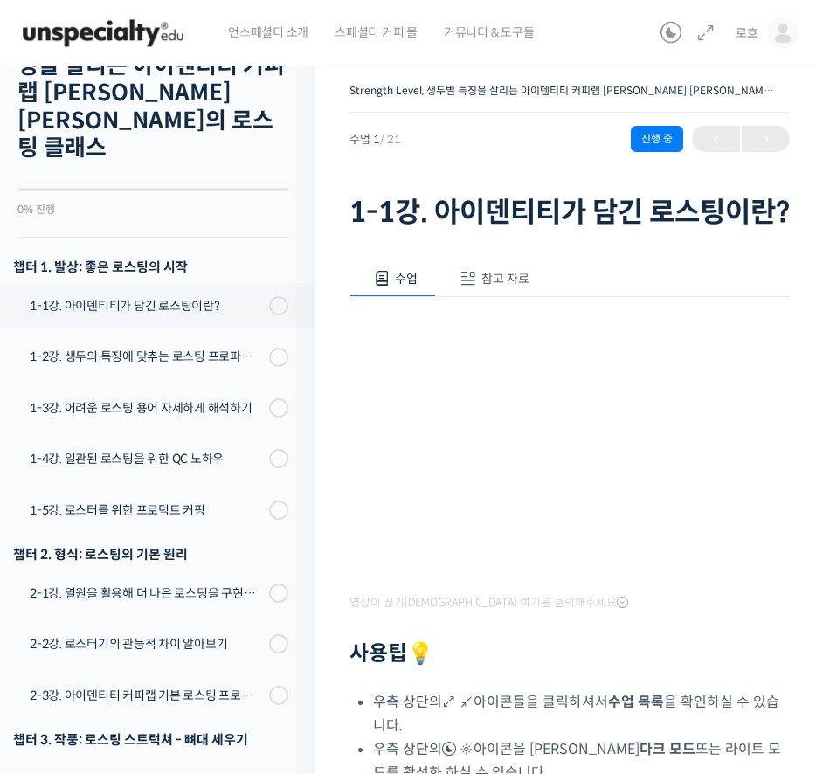
scroll to position [128, 0]
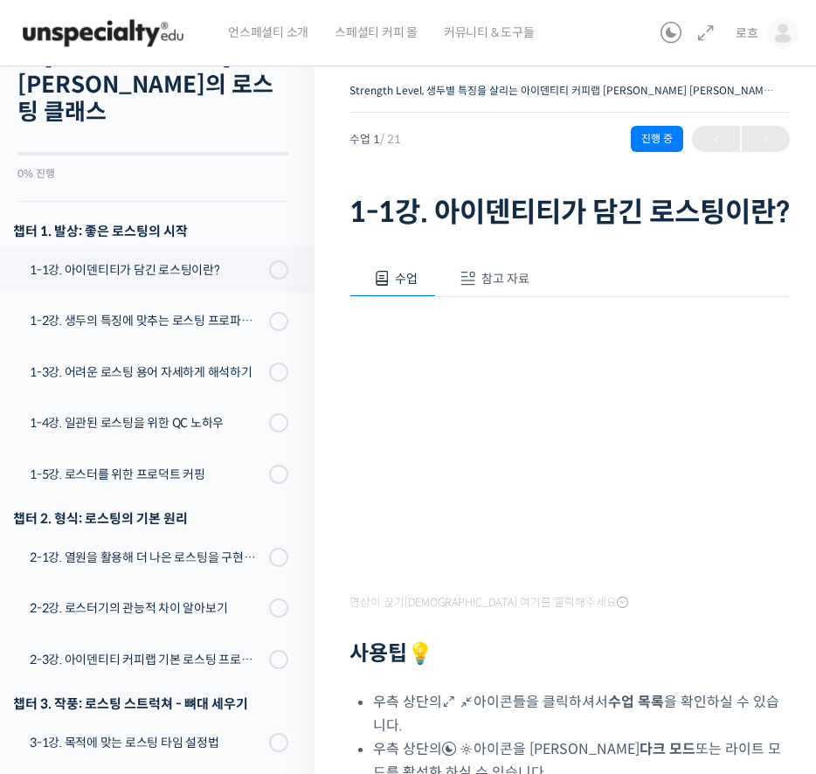
click at [483, 286] on span "참고 자료" at bounding box center [505, 279] width 48 height 16
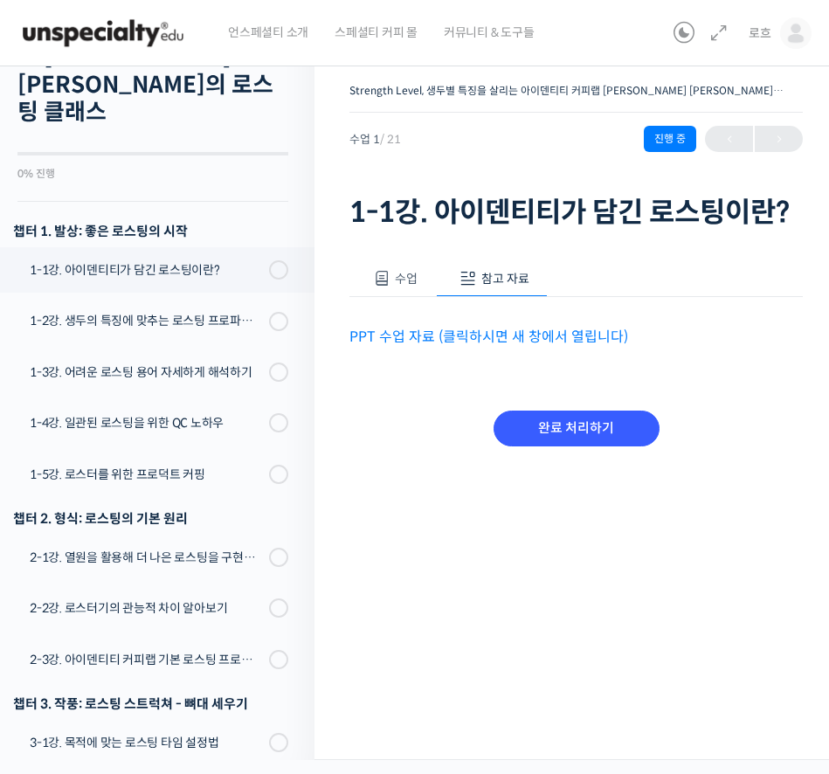
click at [380, 276] on span at bounding box center [381, 278] width 17 height 17
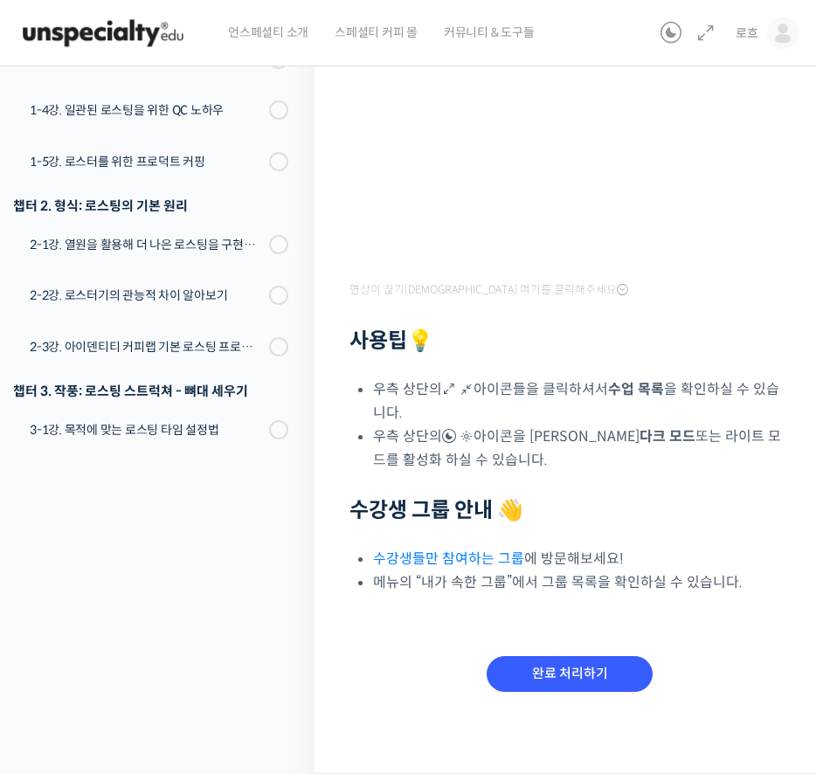
scroll to position [336, 0]
click at [671, 39] on icon at bounding box center [670, 33] width 21 height 21
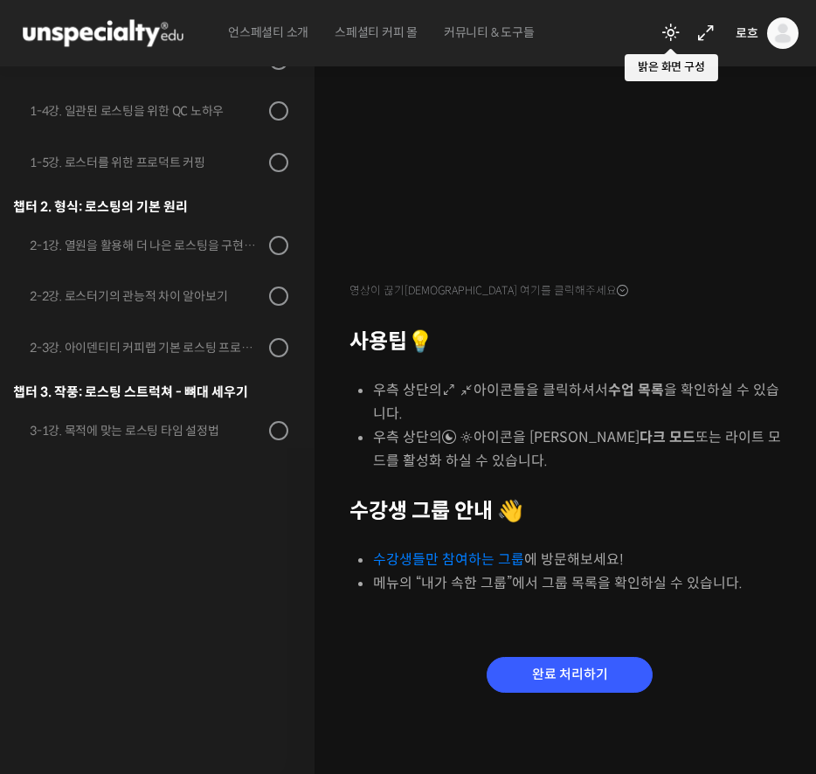
click at [670, 33] on icon at bounding box center [670, 33] width 21 height 21
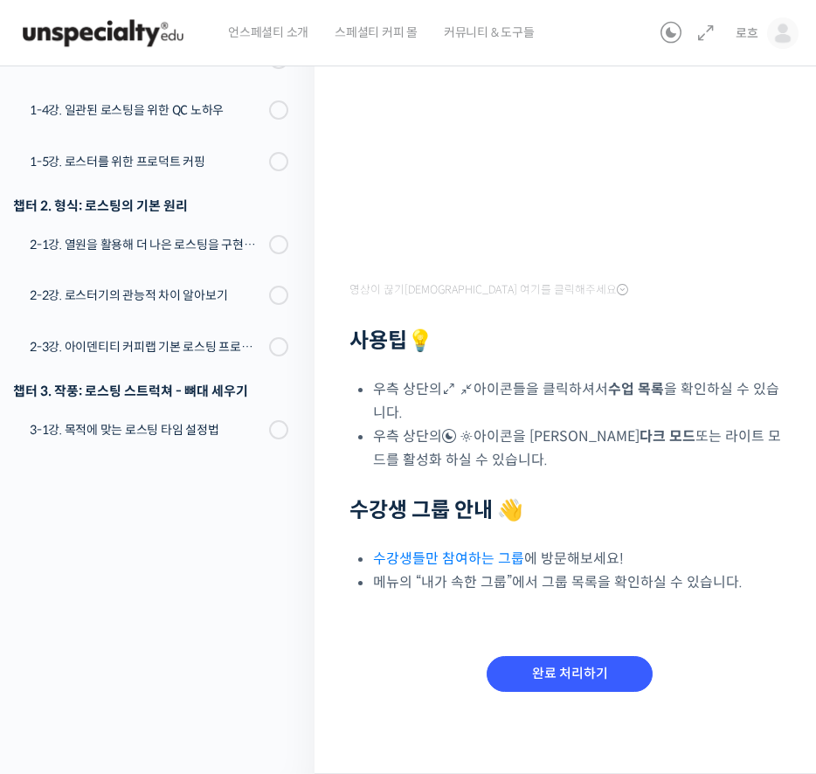
click at [670, 33] on icon at bounding box center [670, 33] width 21 height 21
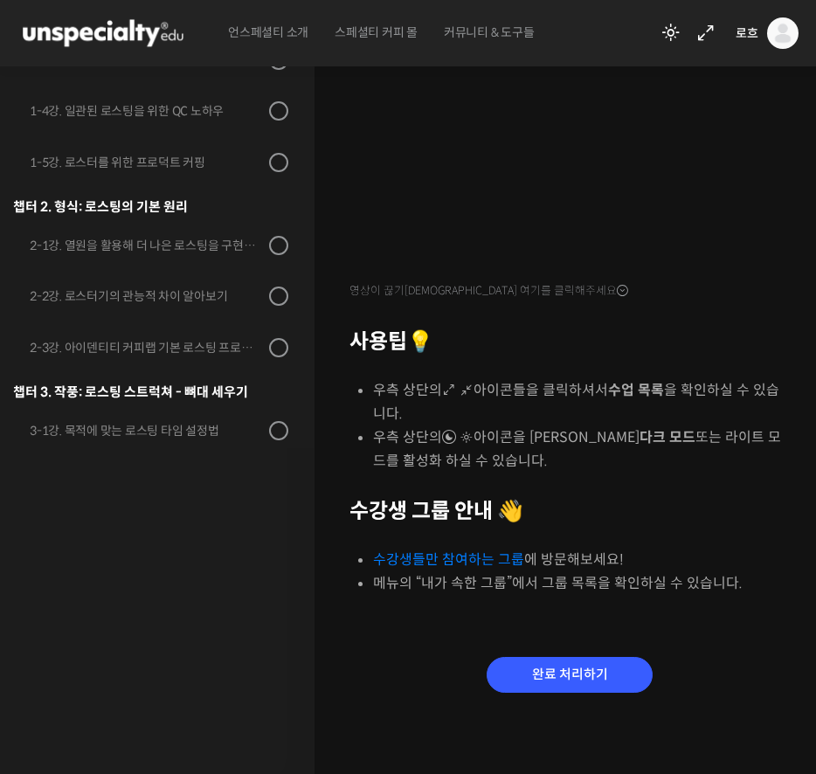
scroll to position [342, 0]
click at [487, 561] on link "수강생들만 참여하는 그룹" at bounding box center [448, 559] width 151 height 18
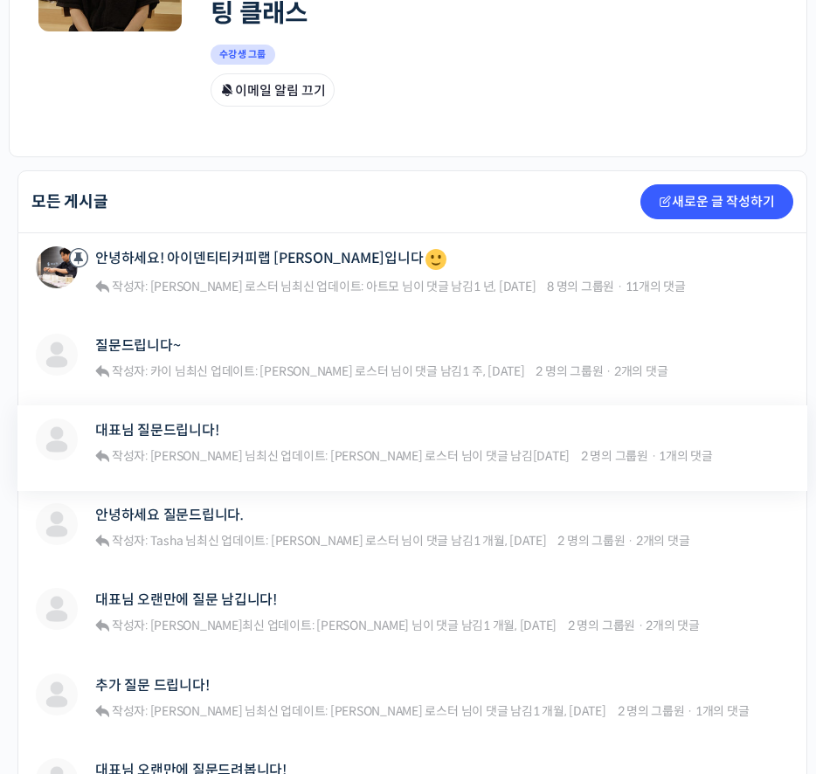
scroll to position [360, 0]
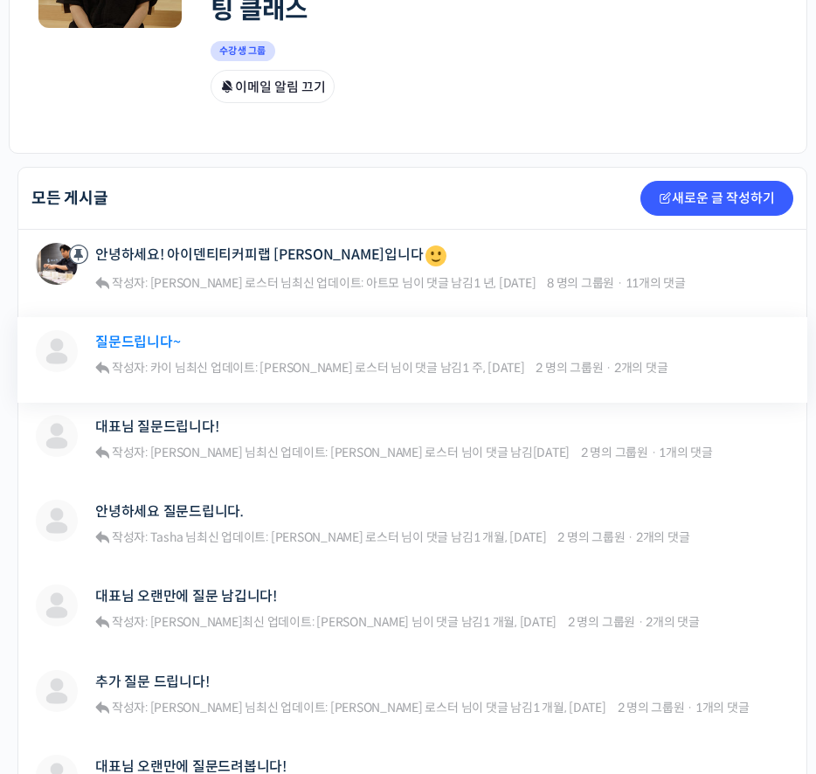
click at [128, 334] on link "질문드립니다~" at bounding box center [137, 342] width 85 height 17
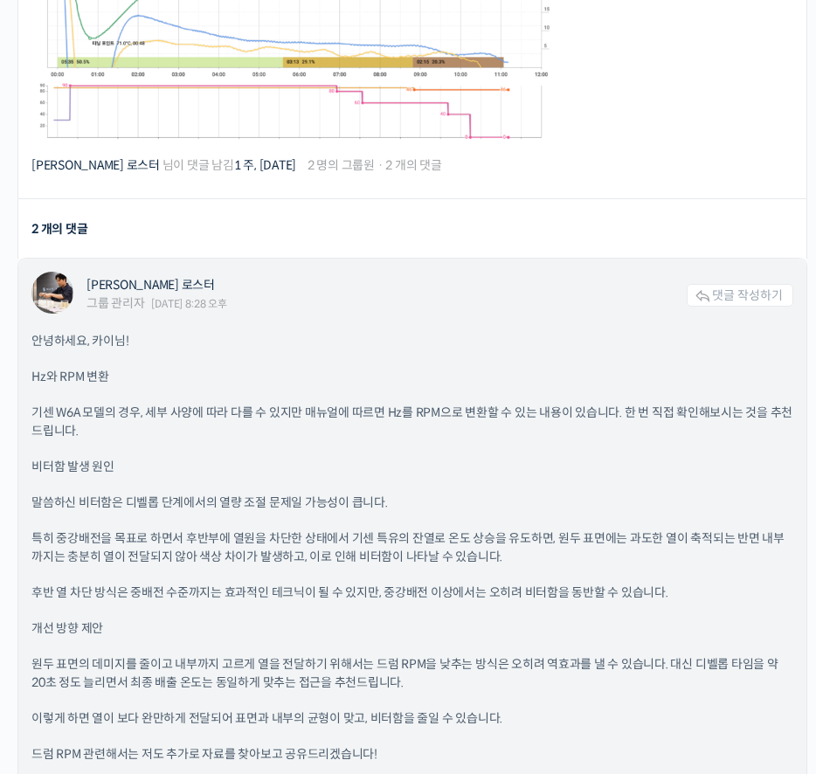
scroll to position [1342, 0]
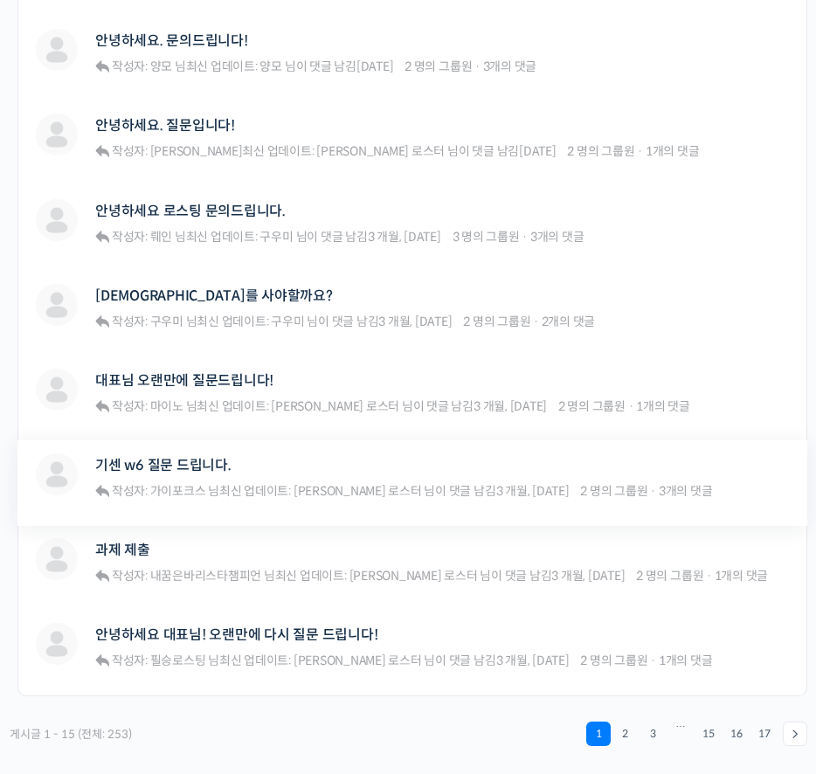
scroll to position [1275, 0]
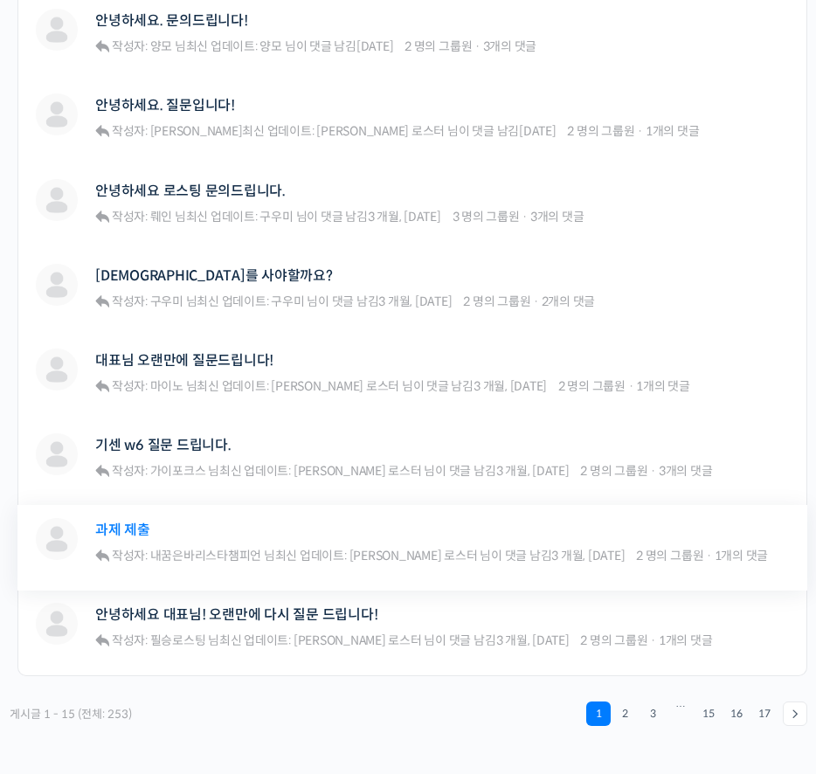
click at [127, 521] on link "과제 제출" at bounding box center [122, 529] width 55 height 17
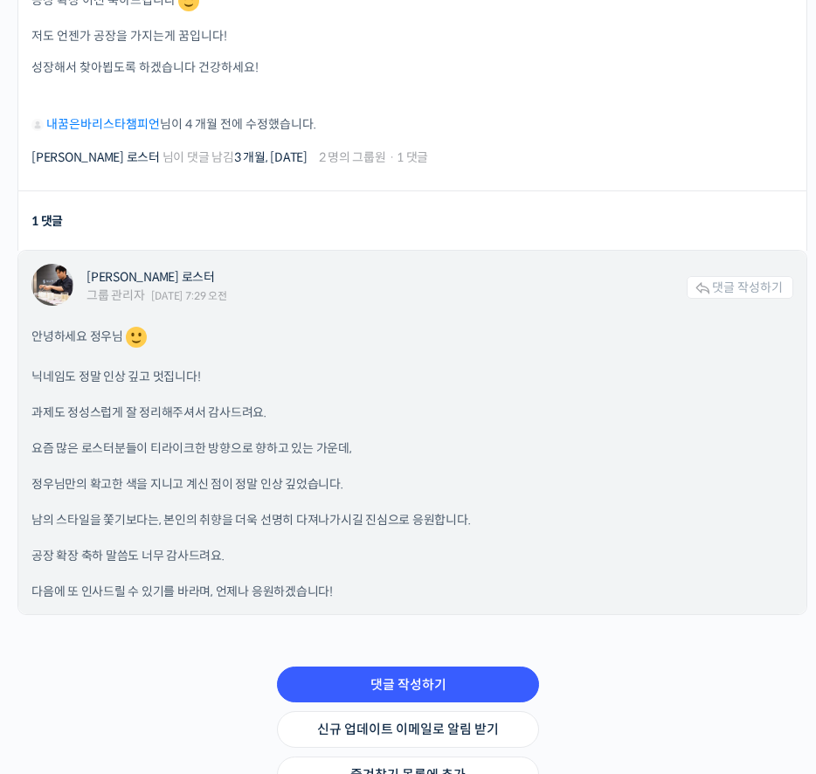
scroll to position [1367, 0]
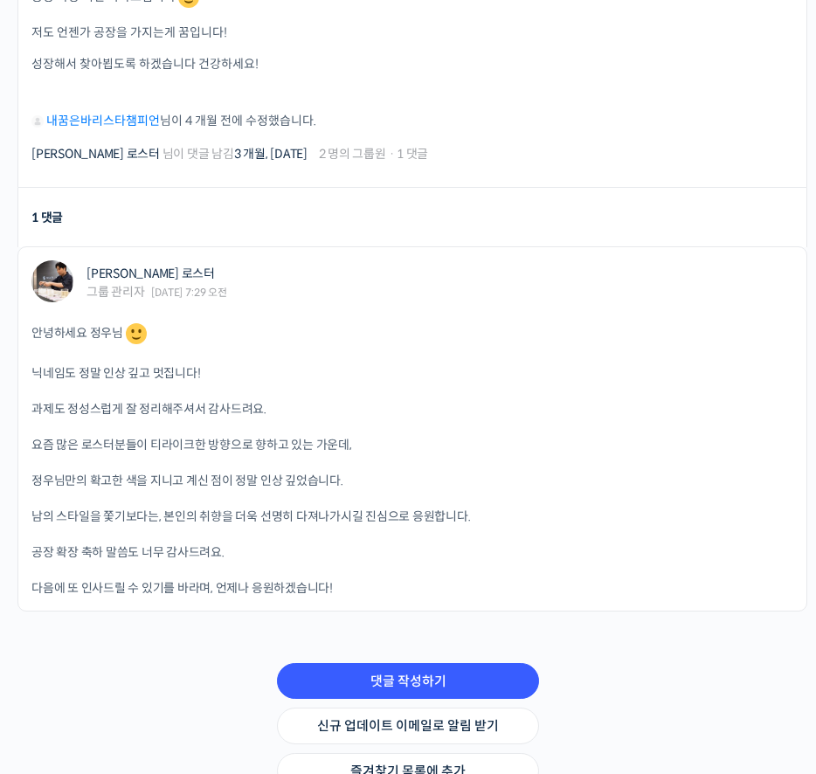
scroll to position [1384, 0]
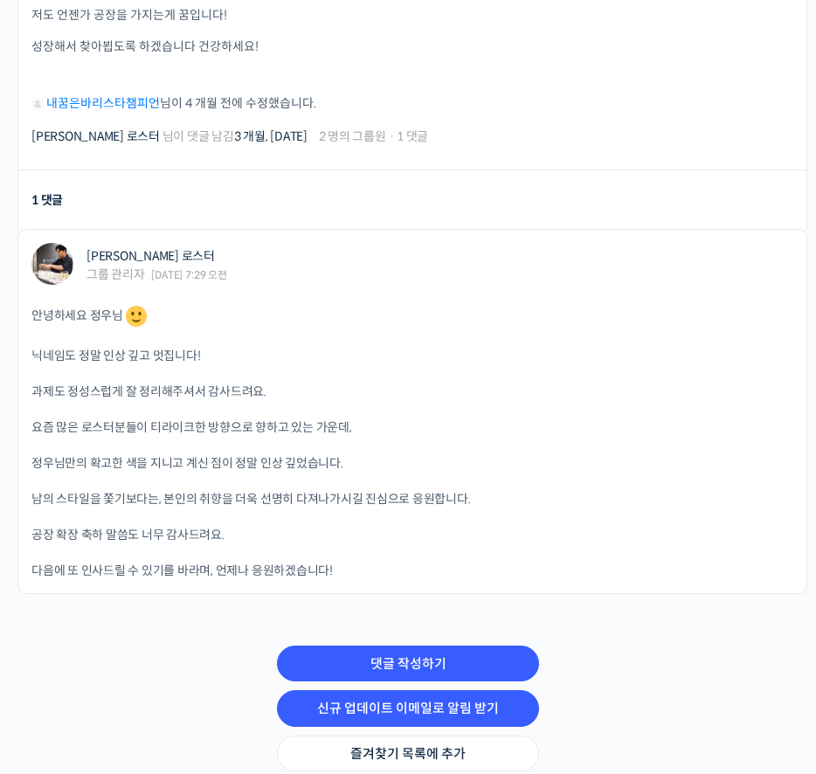
click at [487, 690] on link "신규 업데이트 이메일로 알림 받기" at bounding box center [408, 708] width 262 height 37
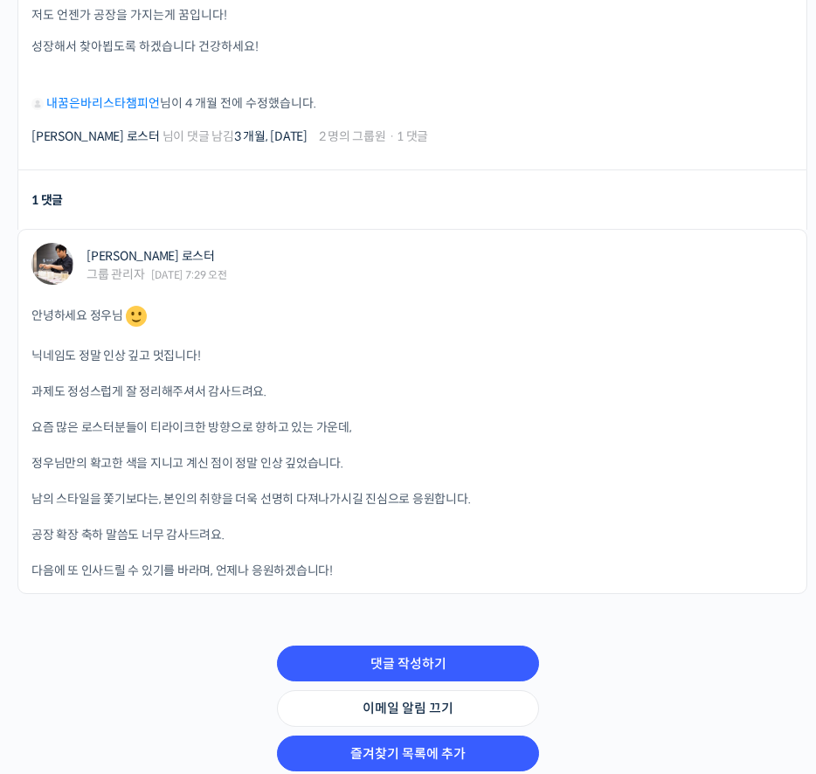
click at [469, 735] on link "즐겨찾기 목록에 추가" at bounding box center [408, 753] width 262 height 37
click at [493, 735] on link "즐겨찾기 목록에서 제거" at bounding box center [408, 753] width 262 height 37
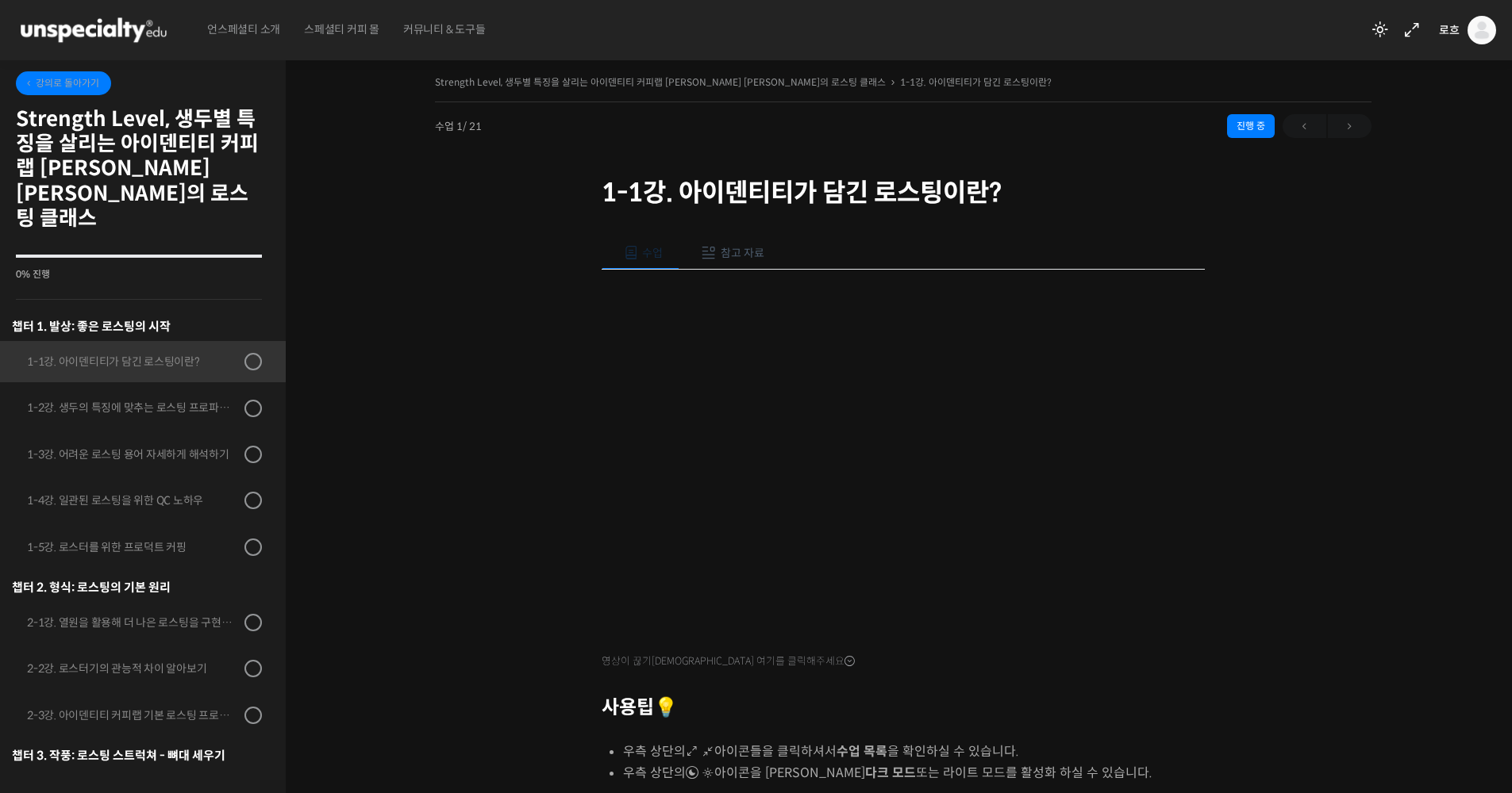
click at [50, 84] on span "강의로 돌아가기" at bounding box center [61, 83] width 75 height 12
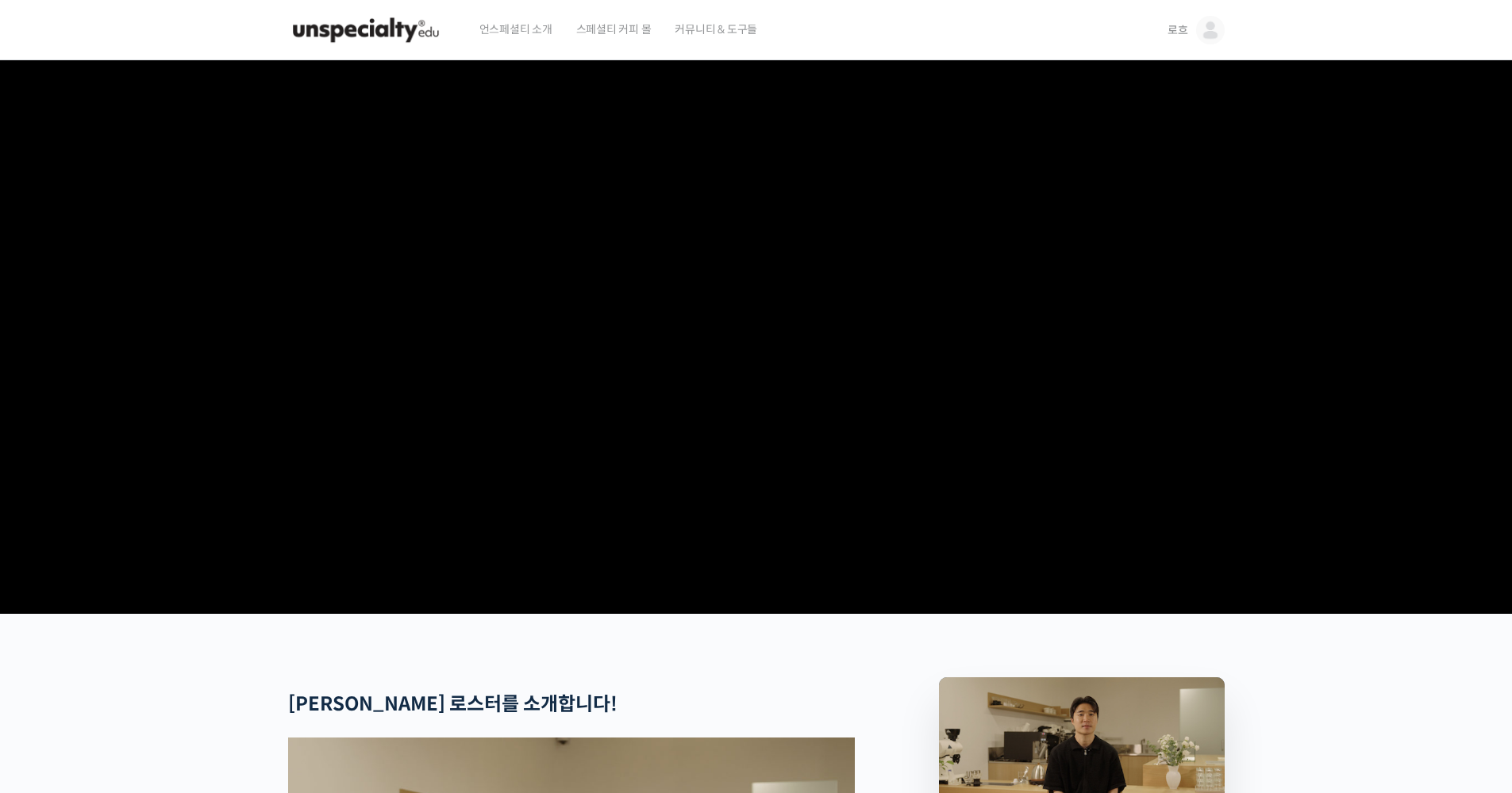
scroll to position [828, 0]
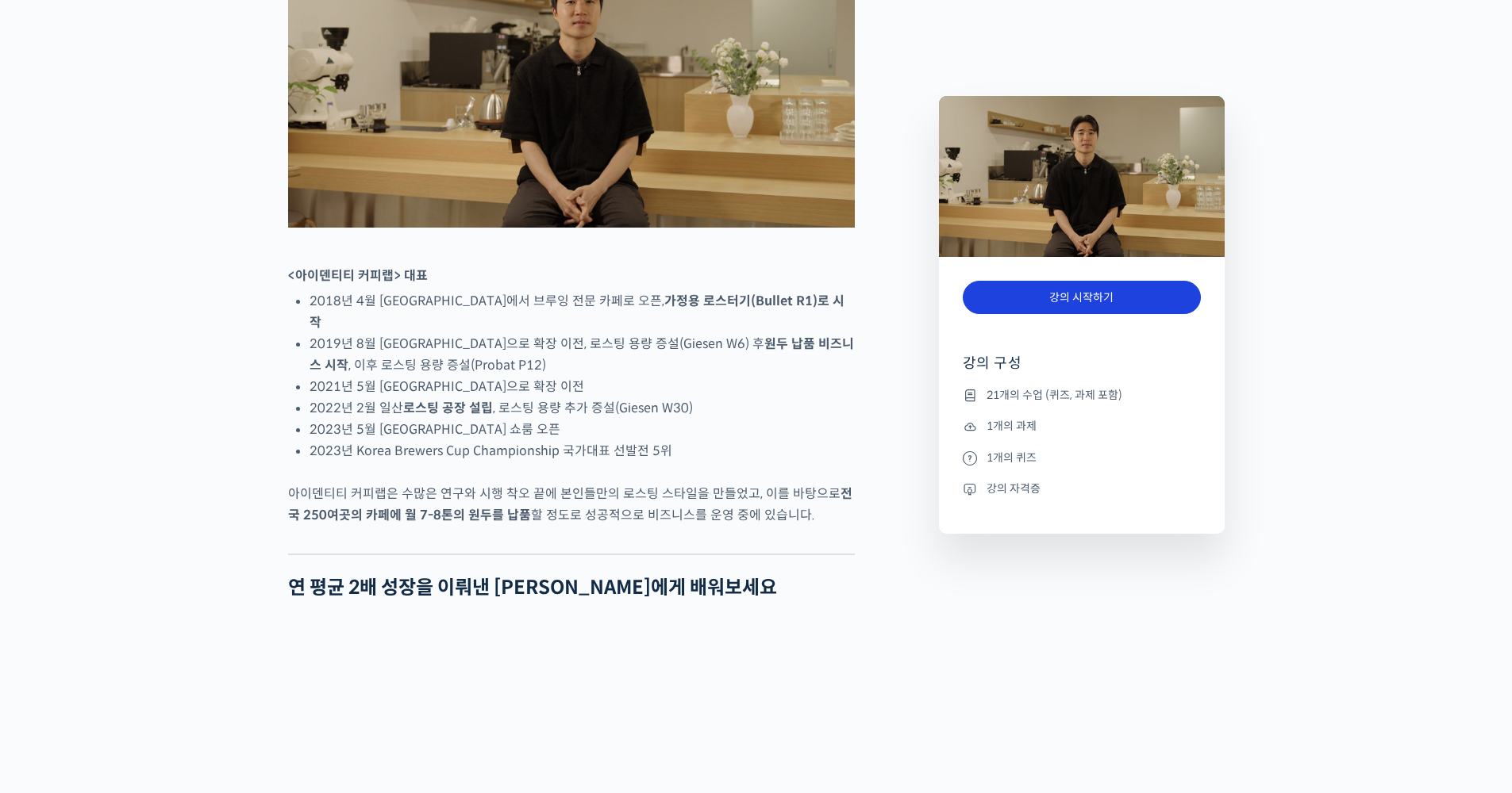
click at [1139, 292] on link "강의 시작하기" at bounding box center [1081, 298] width 238 height 35
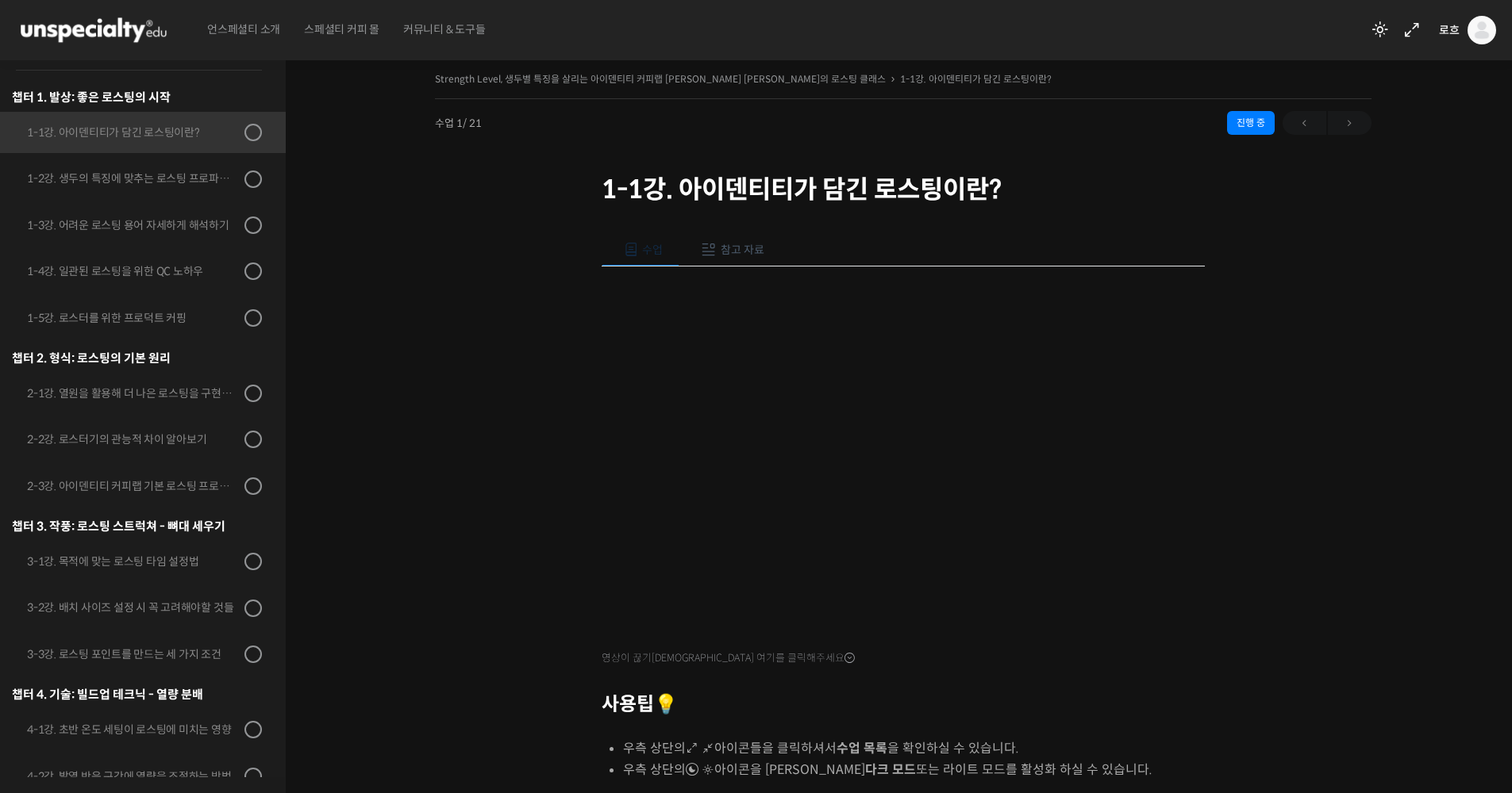
scroll to position [6, 0]
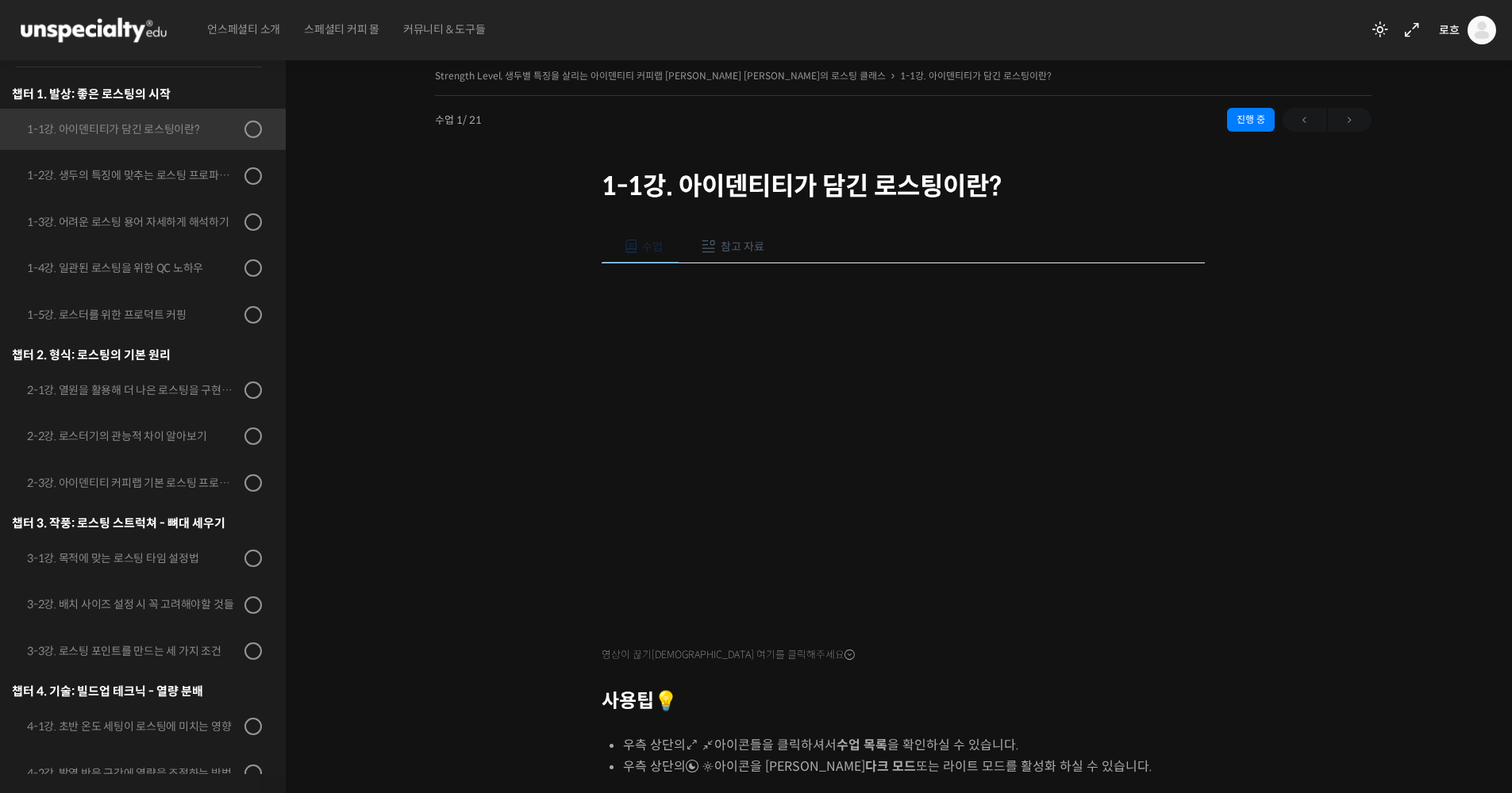
click at [760, 243] on span "참고 자료" at bounding box center [742, 247] width 44 height 15
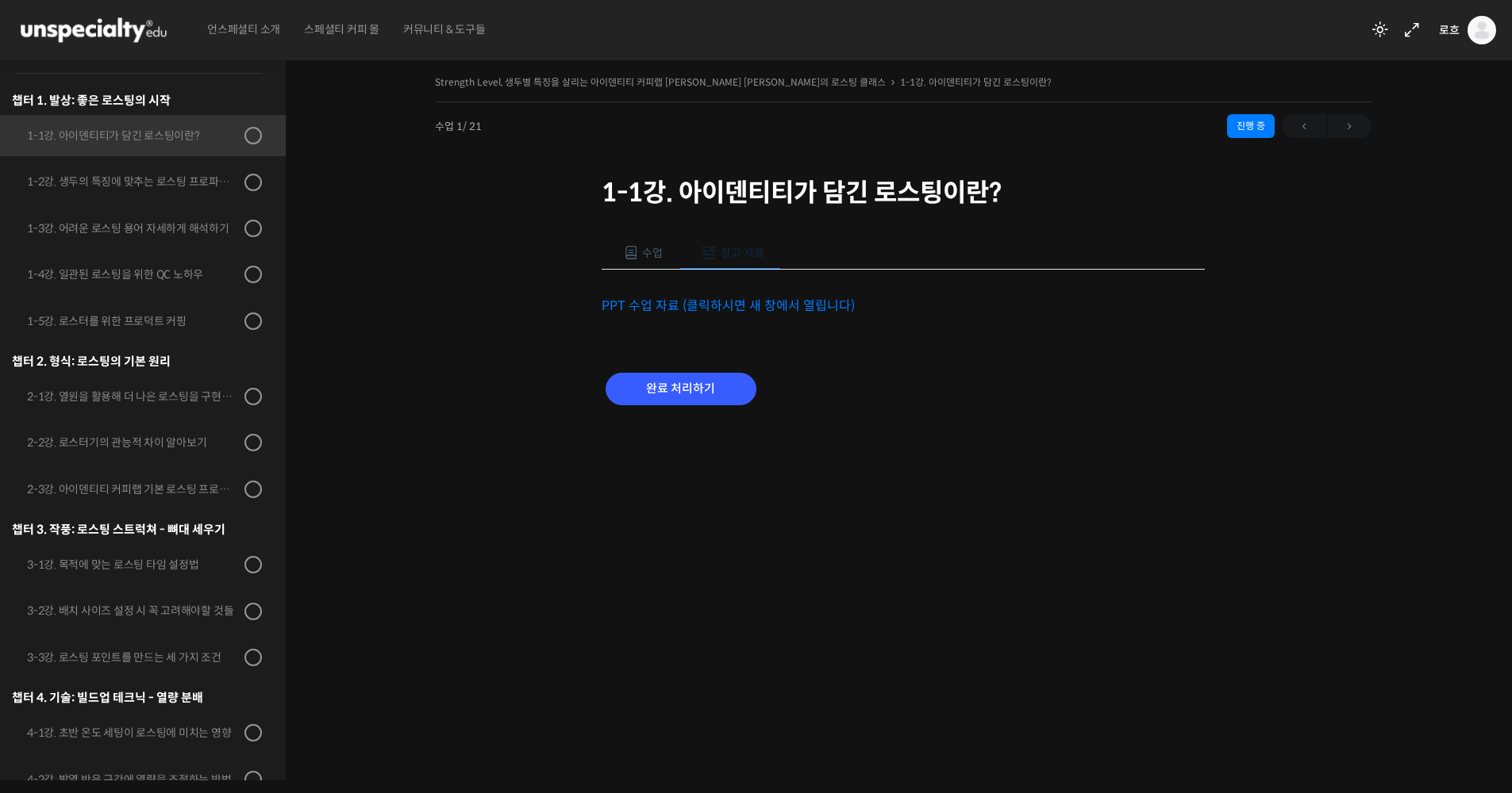
scroll to position [0, 0]
click at [755, 308] on link "PPT 수업 자료 (클릭하시면 새 창에서 열립니다)" at bounding box center [733, 306] width 254 height 16
click at [649, 253] on span "수업" at bounding box center [659, 253] width 21 height 15
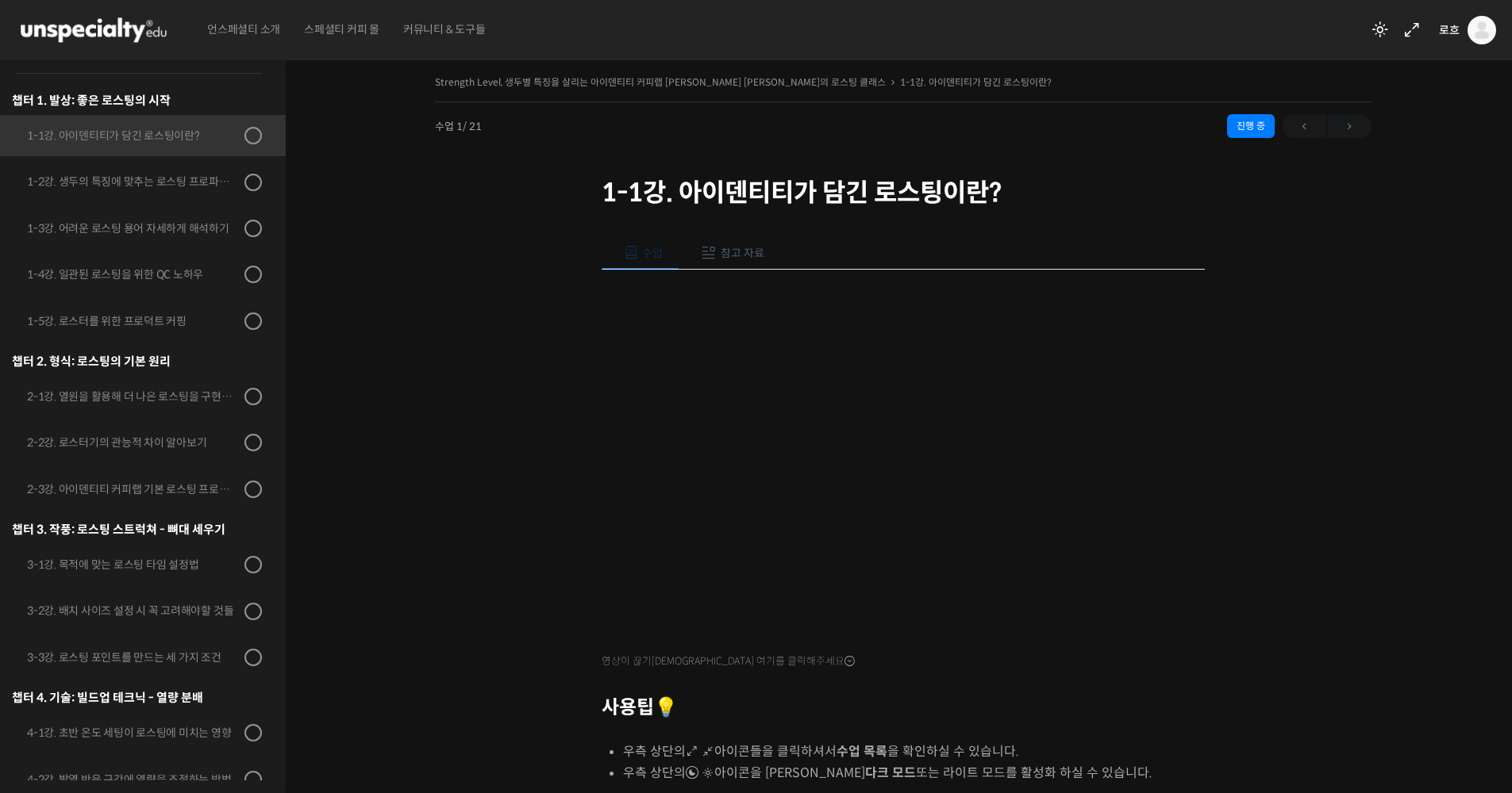
click at [747, 256] on span "참고 자료" at bounding box center [742, 253] width 44 height 15
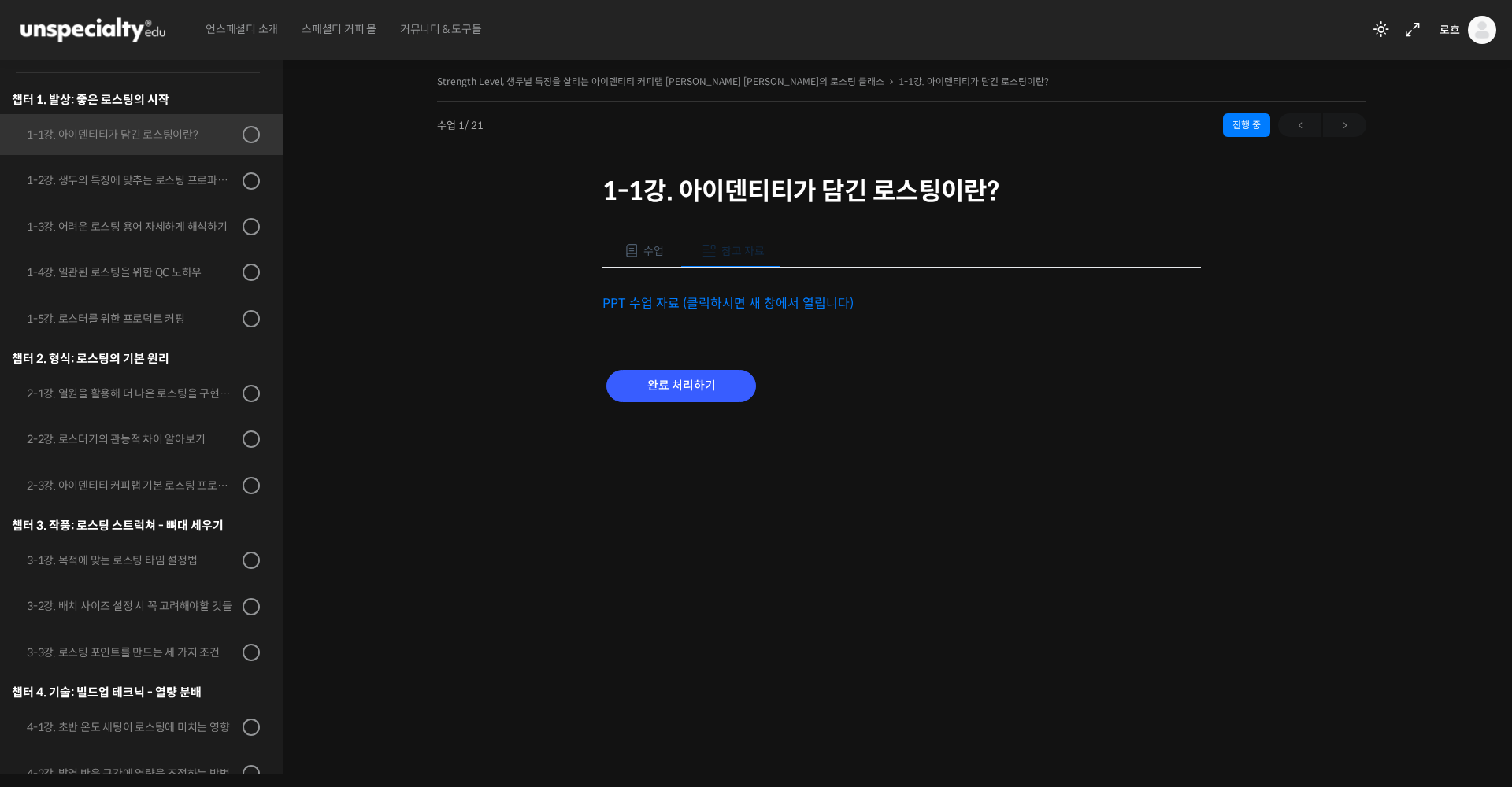
click at [652, 249] on span "수업" at bounding box center [654, 252] width 21 height 14
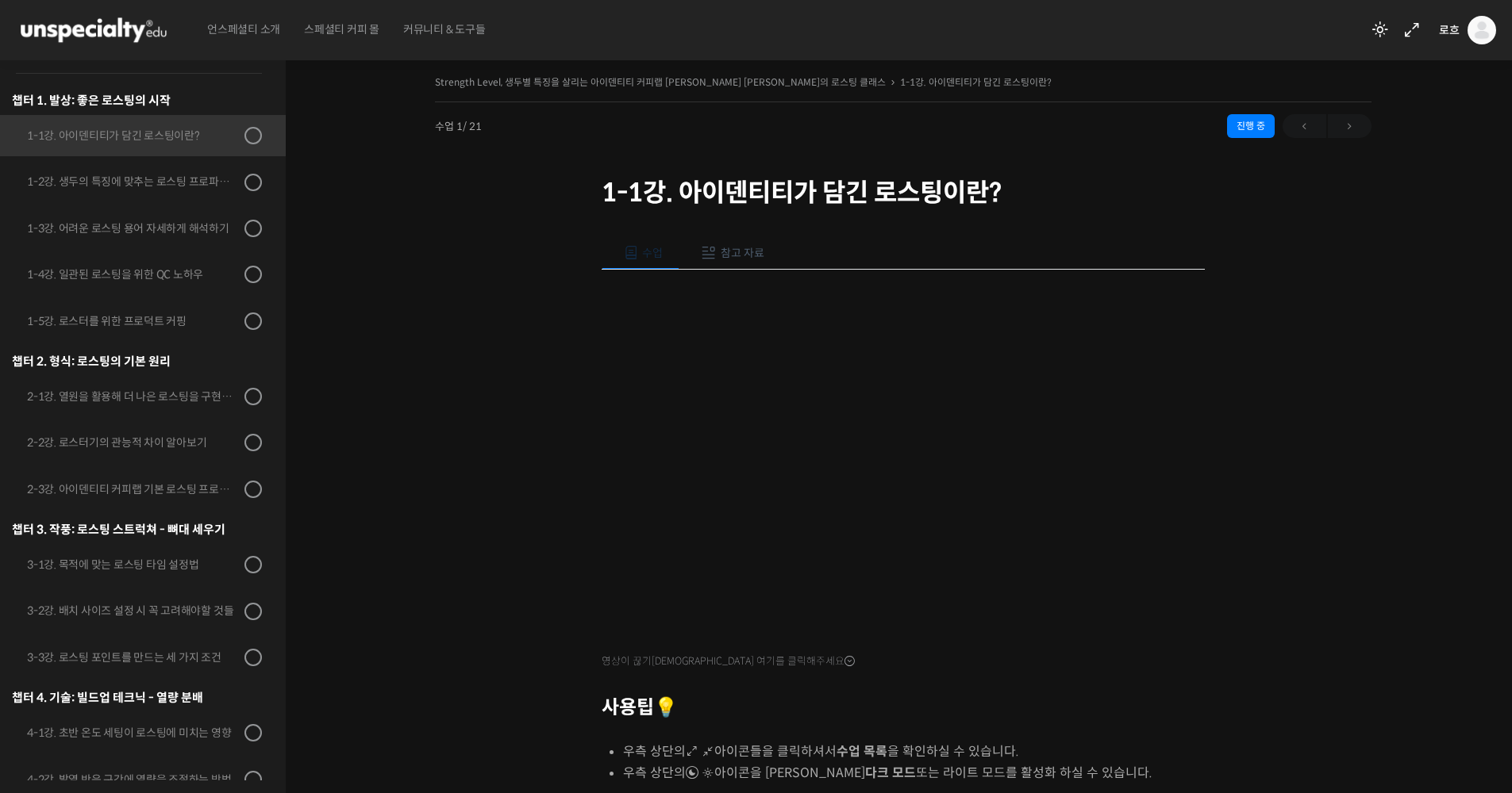
scroll to position [262, 0]
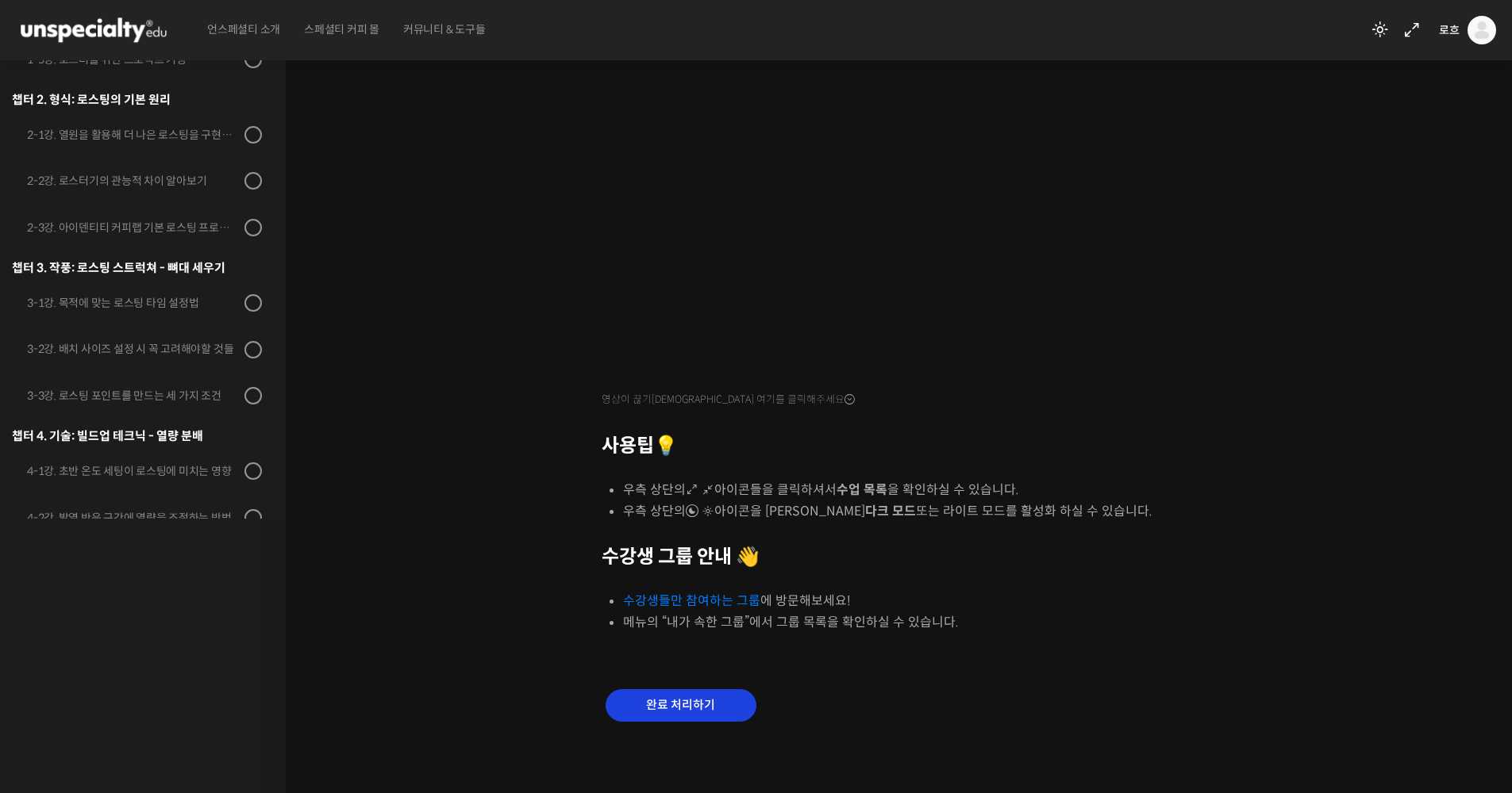
click at [722, 699] on input "완료 처리하기" at bounding box center [681, 706] width 151 height 33
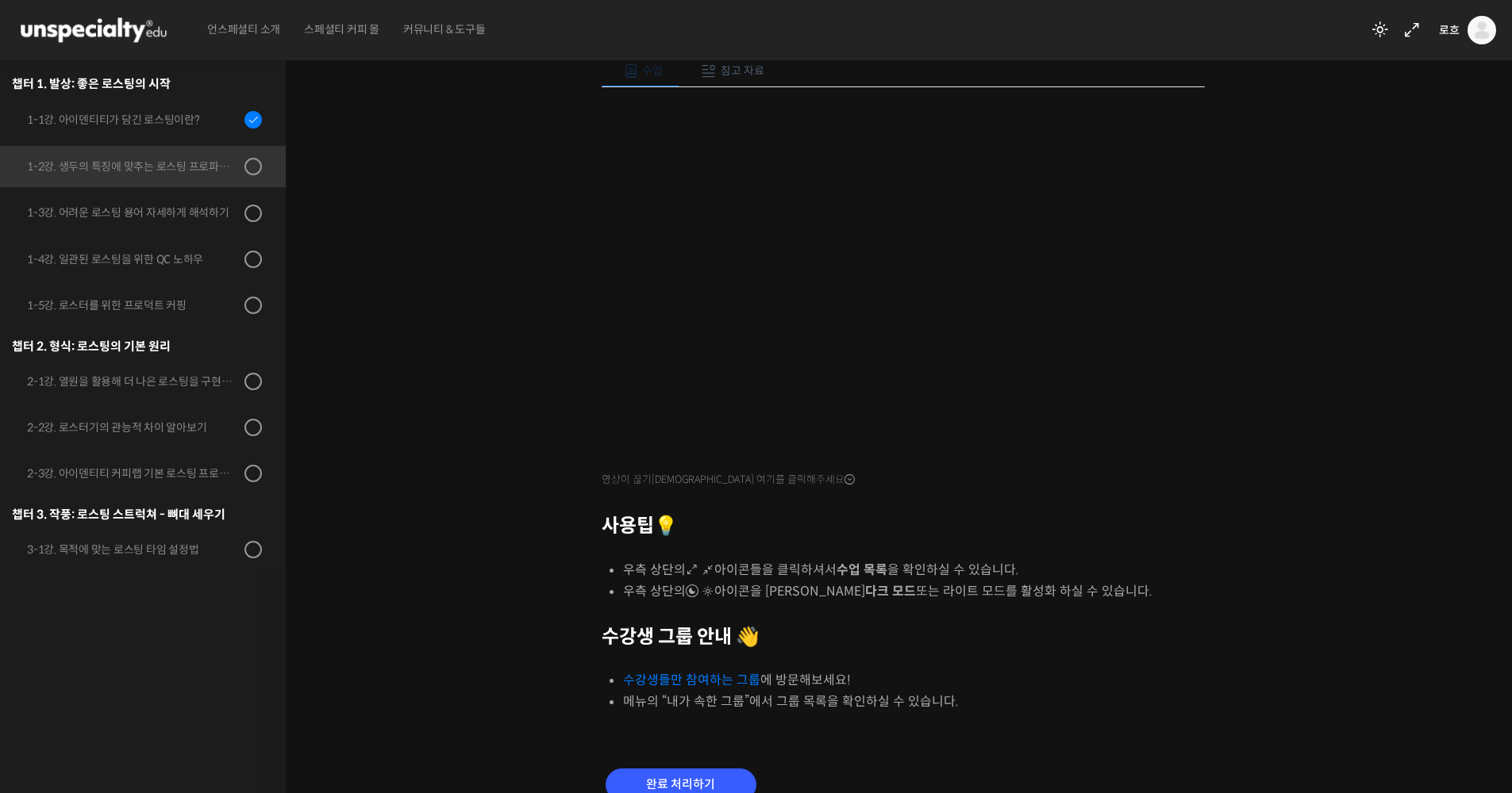
scroll to position [292, 0]
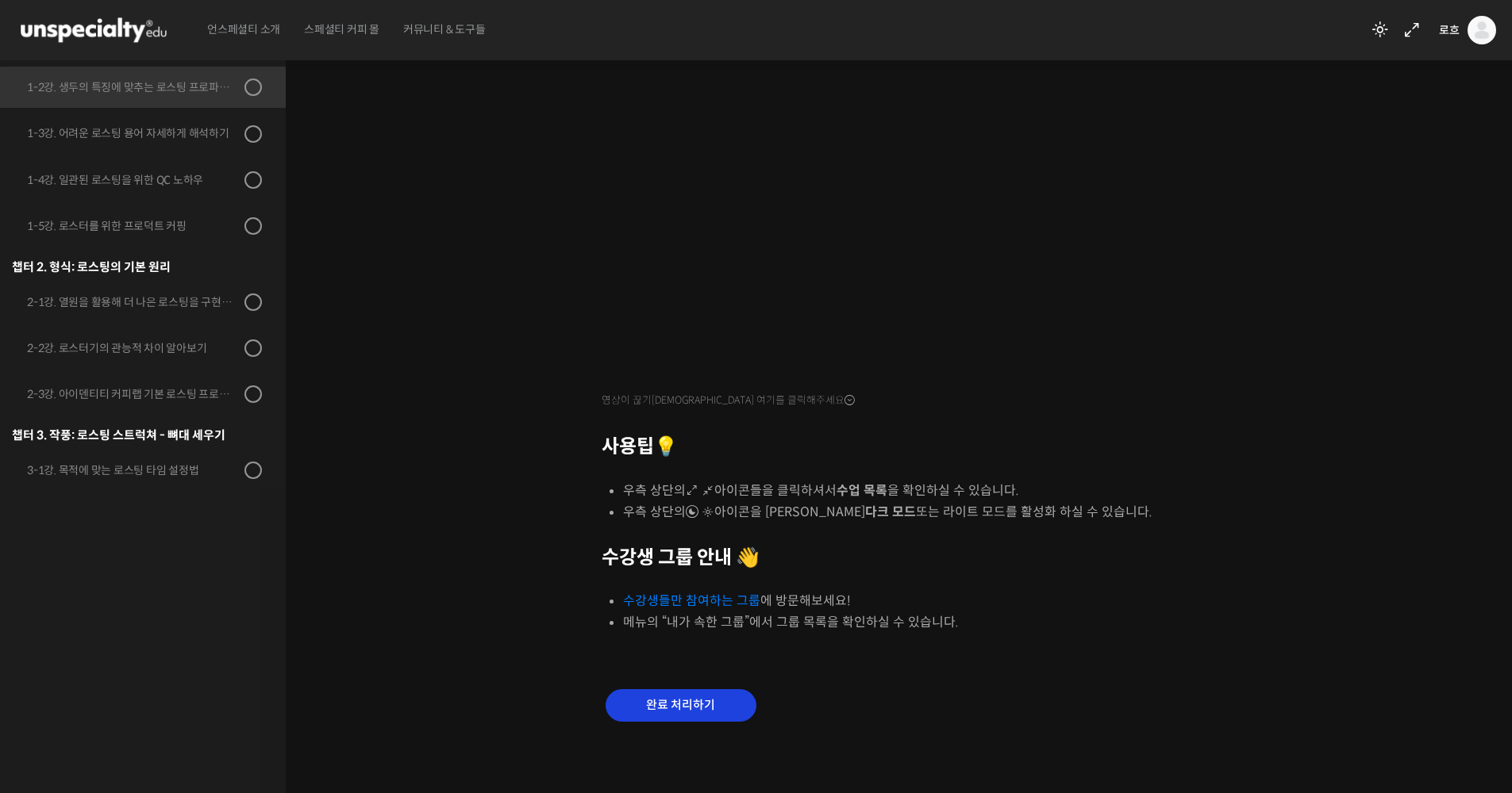
click at [718, 692] on input "완료 처리하기" at bounding box center [681, 706] width 151 height 33
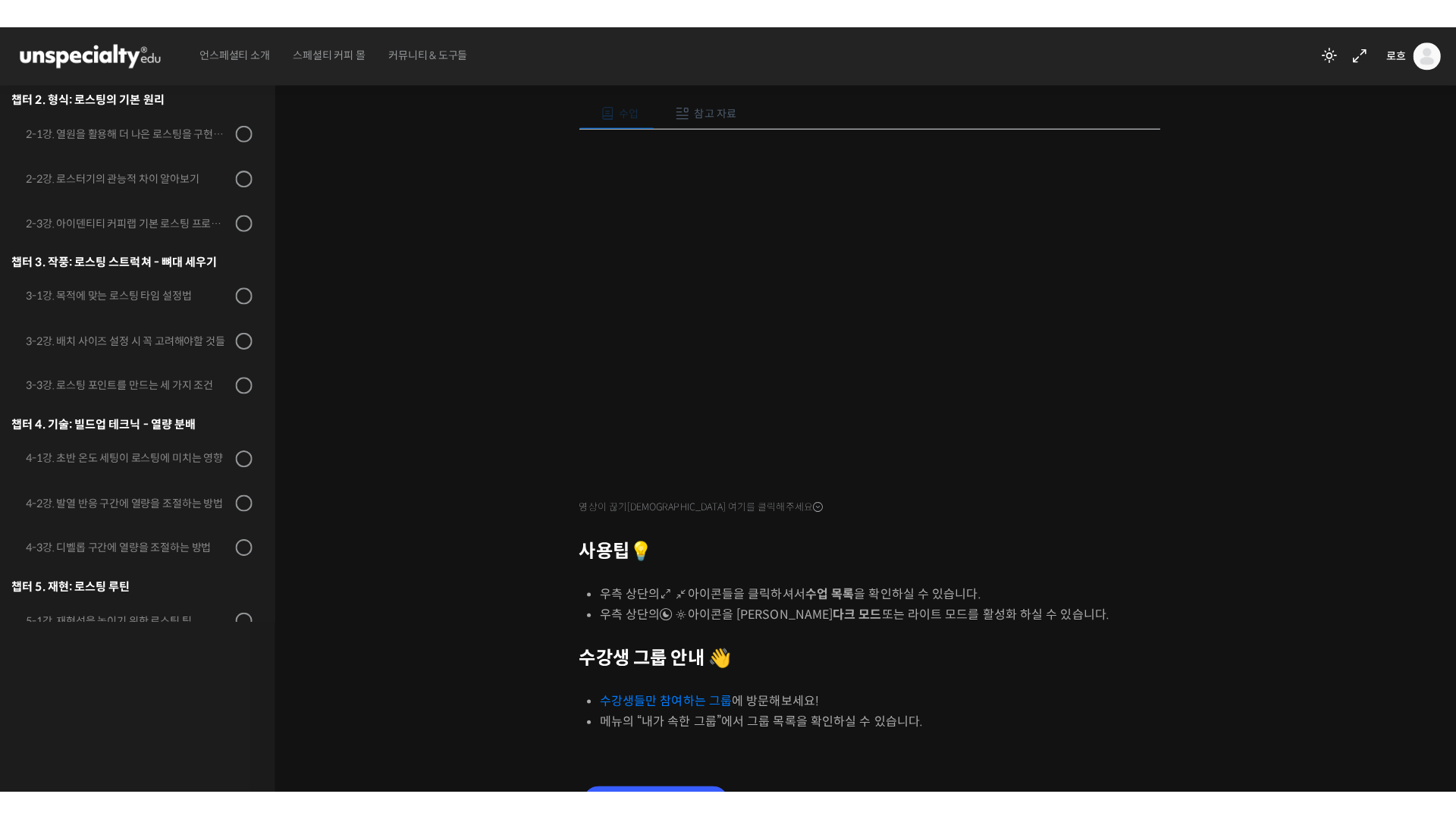
scroll to position [159, 0]
